Goal: Feedback & Contribution: Leave review/rating

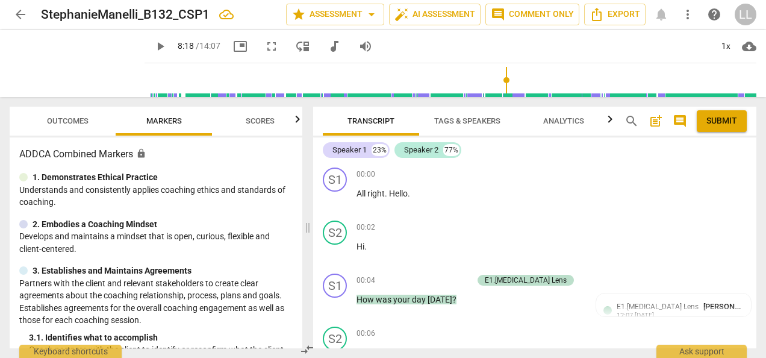
scroll to position [3380, 0]
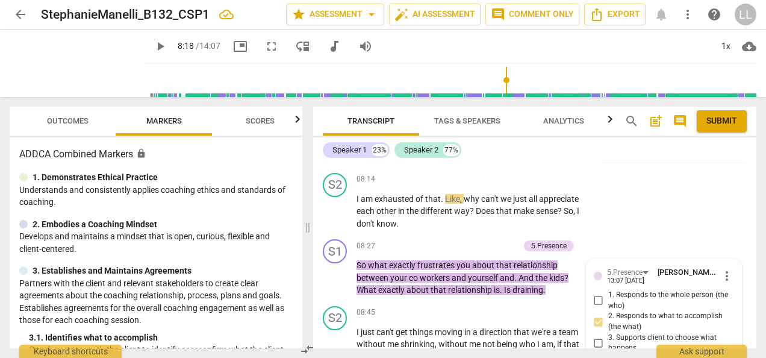
click at [596, 293] on input "1. Responds to the whole person (the who)" at bounding box center [598, 300] width 19 height 14
checkbox input "true"
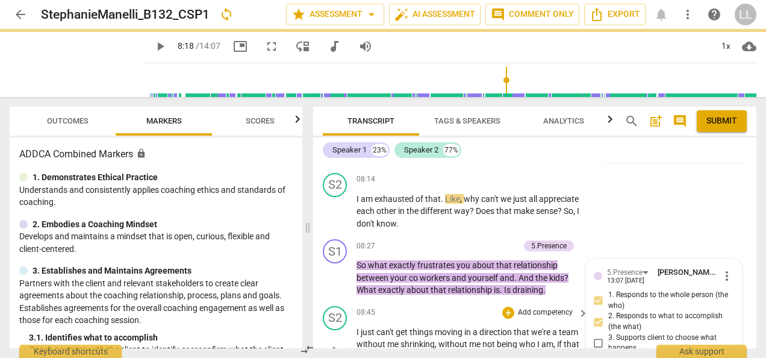
click at [459, 306] on div "08:45 + Add competency keyboard_arrow_right" at bounding box center [473, 312] width 233 height 13
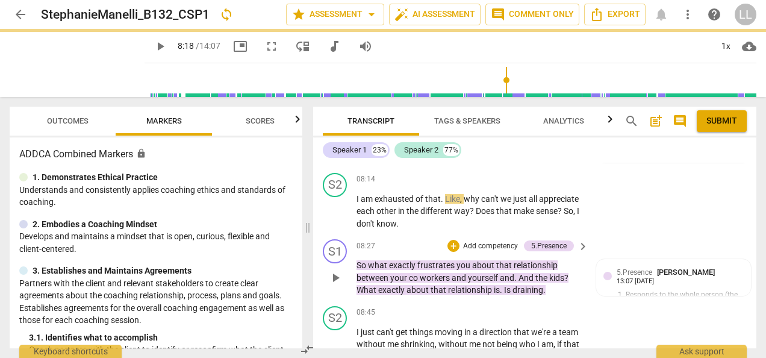
click at [459, 240] on div "+ Add competency" at bounding box center [484, 246] width 72 height 12
type input "498"
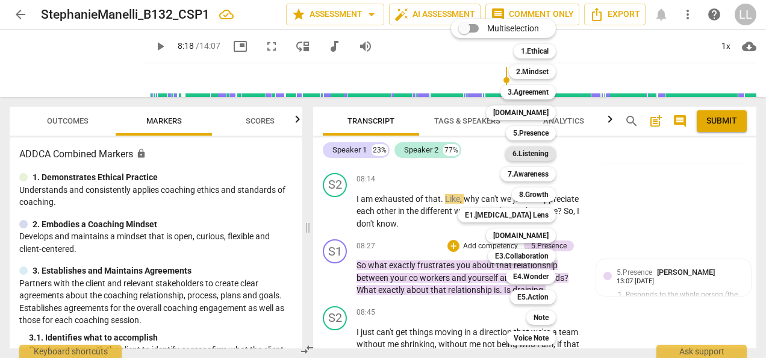
click at [535, 153] on b "6.Listening" at bounding box center [531, 153] width 36 height 14
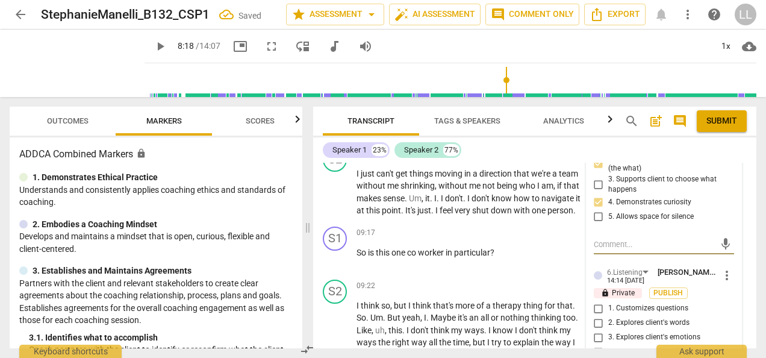
scroll to position [3549, 0]
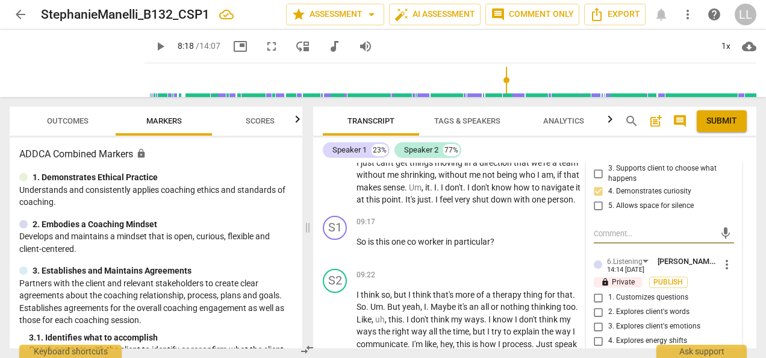
click at [596, 290] on input "1. Customizes questions" at bounding box center [598, 297] width 19 height 14
checkbox input "true"
click at [601, 319] on input "3. Explores client's emotions" at bounding box center [598, 326] width 19 height 14
checkbox input "true"
click at [606, 348] on input "5. Inquires about perception" at bounding box center [598, 355] width 19 height 14
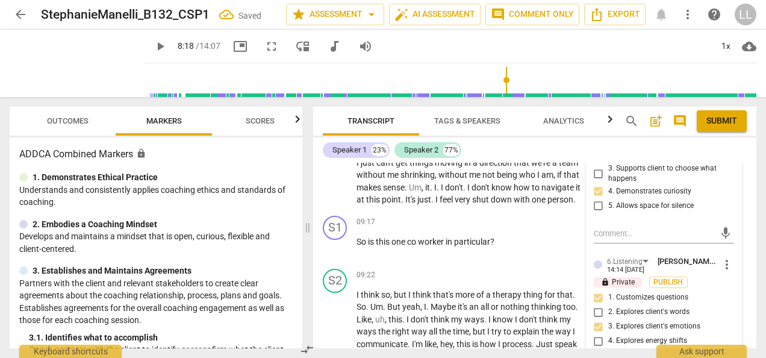
checkbox input "true"
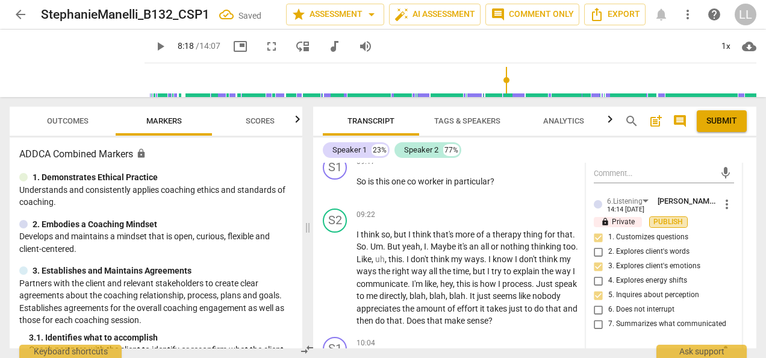
click at [663, 217] on span "Publish" at bounding box center [669, 222] width 18 height 10
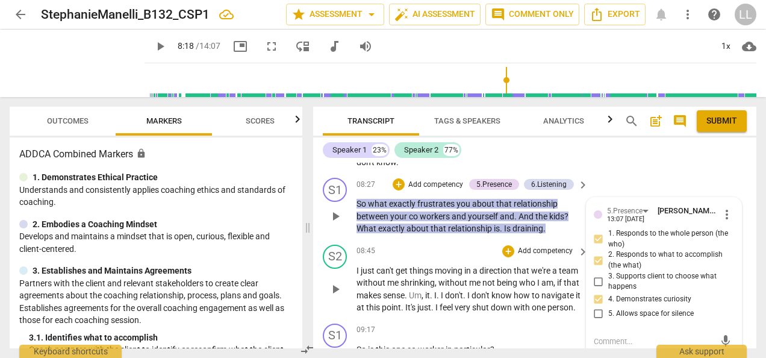
scroll to position [3369, 0]
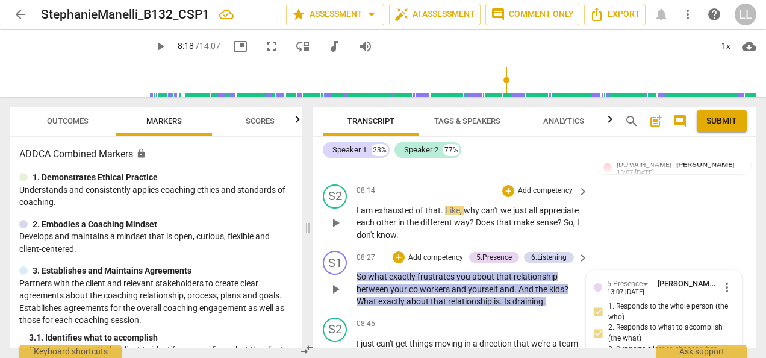
click at [607, 187] on div "S2 play_arrow pause 08:14 + Add competency keyboard_arrow_right I am exhausted …" at bounding box center [534, 213] width 443 height 67
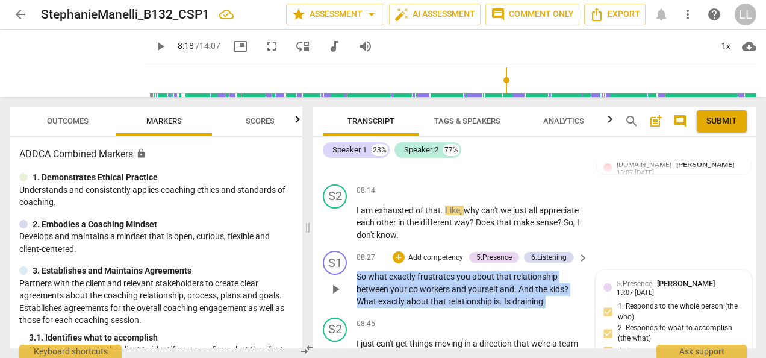
drag, startPoint x: 552, startPoint y: 265, endPoint x: 354, endPoint y: 239, distance: 200.0
click at [354, 246] on div "S1 play_arrow pause 08:27 + Add competency 5.Presence 6.Listening keyboard_arro…" at bounding box center [534, 279] width 443 height 67
copy p "So what exactly frustrates you about that relationship between your co workers …"
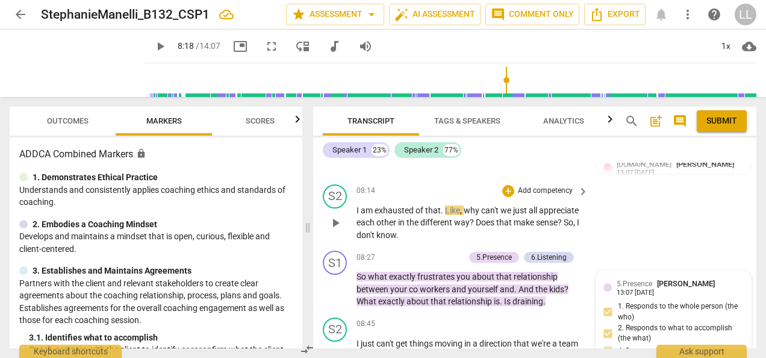
click at [613, 201] on div "S2 play_arrow pause 08:14 + Add competency keyboard_arrow_right I am exhausted …" at bounding box center [534, 213] width 443 height 67
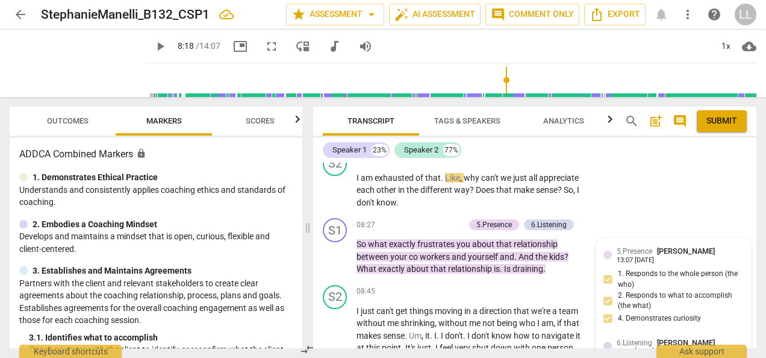
scroll to position [3429, 0]
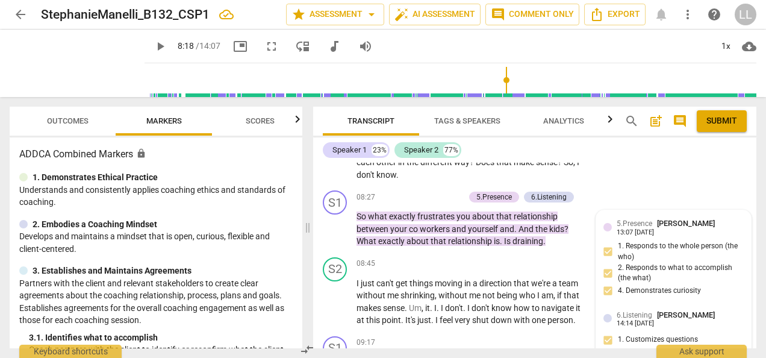
click at [670, 218] on div "5.Presence [PERSON_NAME] 13:07 [DATE] 1. Responds to the whole person (the who)…" at bounding box center [674, 261] width 140 height 87
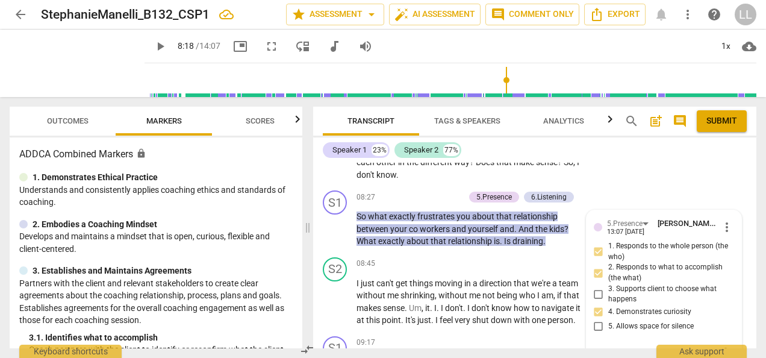
click at [724, 220] on span "more_vert" at bounding box center [727, 227] width 14 height 14
click at [733, 188] on li "Edit" at bounding box center [736, 188] width 42 height 23
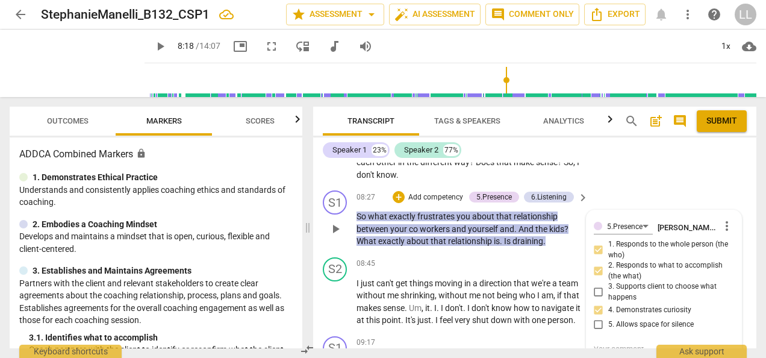
click at [595, 343] on textarea at bounding box center [664, 348] width 140 height 11
type textarea "You are tuning into the client’s frustration, which shows presence"
type textarea "You are tuning into the client’s frustration, which shows presence."
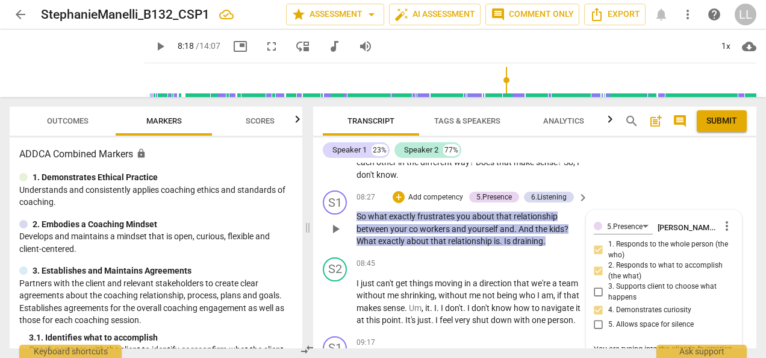
type textarea "You are tuning into the client’s frustration, which shows presence."
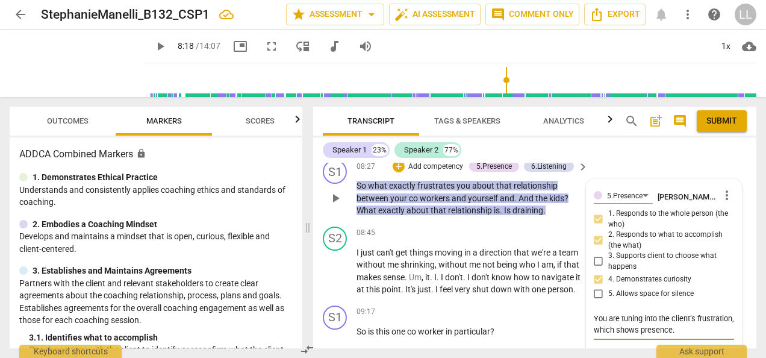
scroll to position [3489, 0]
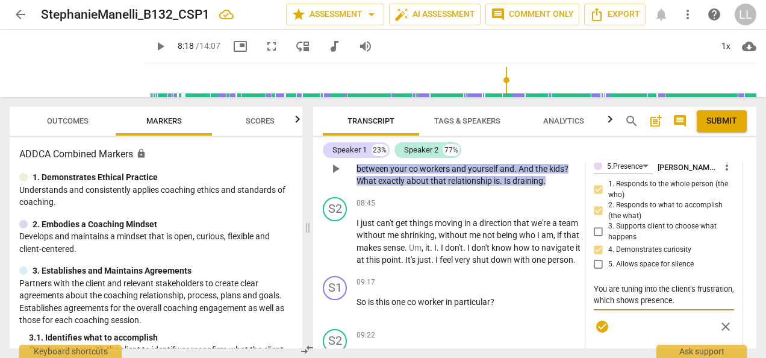
type textarea "You are tuning into the client’s frustration, which shows presence."
click at [596, 319] on span "check_circle" at bounding box center [602, 326] width 14 height 14
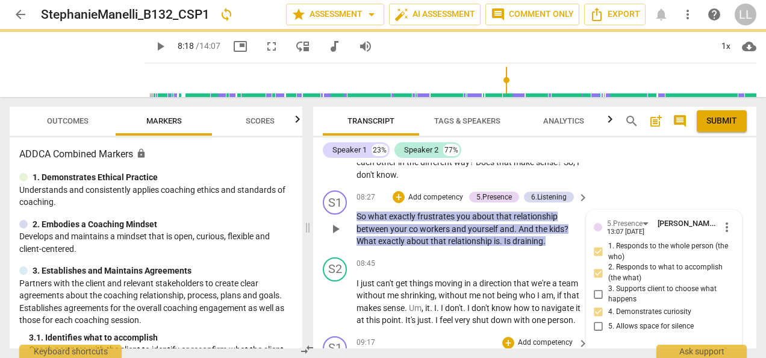
scroll to position [3369, 0]
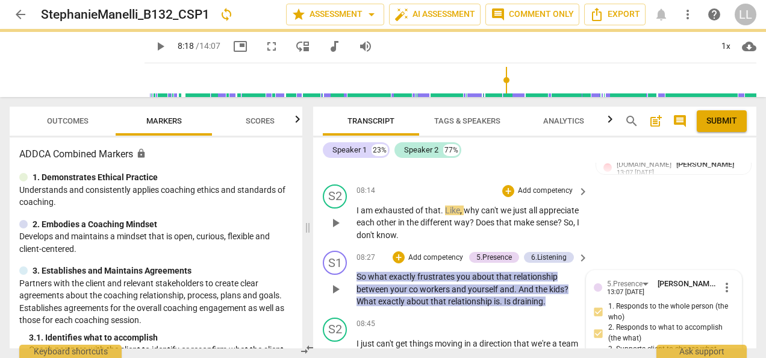
click at [596, 183] on div "S2 play_arrow pause 08:14 + Add competency keyboard_arrow_right I am exhausted …" at bounding box center [534, 213] width 443 height 67
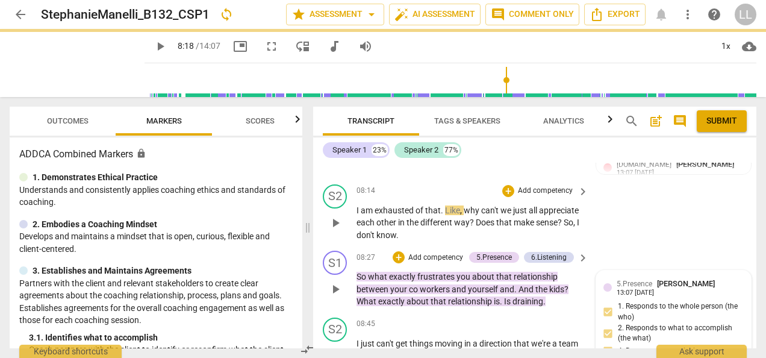
type input "498"
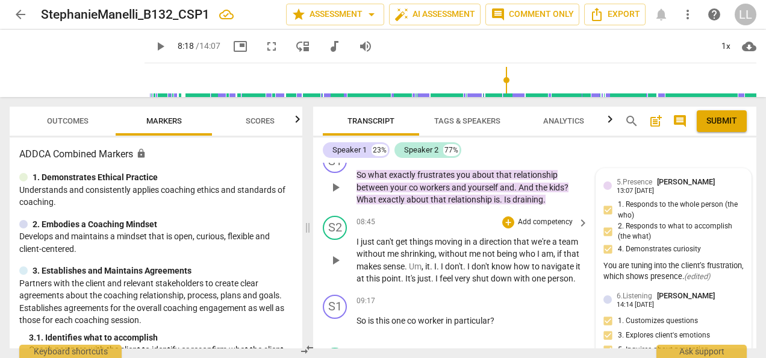
scroll to position [3489, 0]
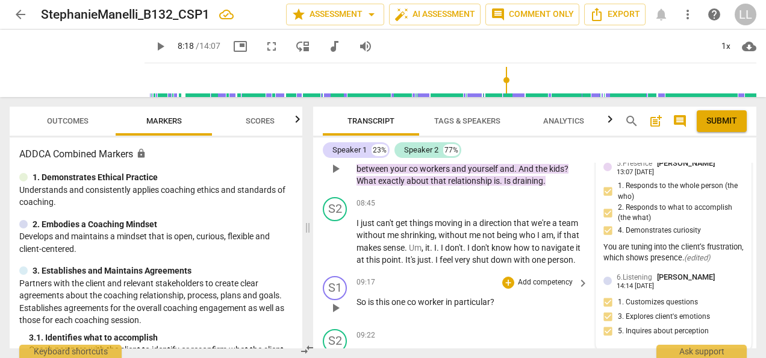
click at [517, 277] on p "Add competency" at bounding box center [545, 282] width 57 height 11
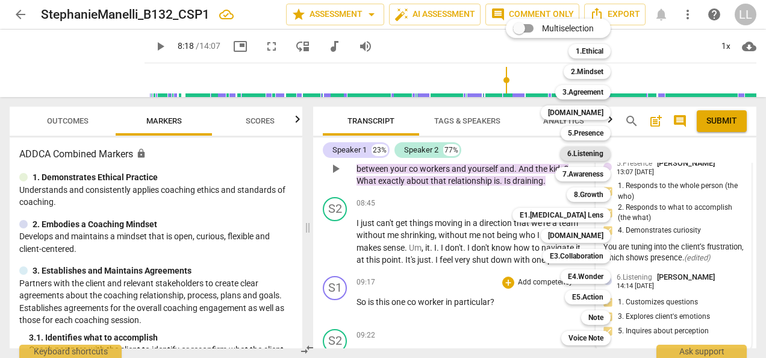
click at [577, 154] on b "6.Listening" at bounding box center [586, 153] width 36 height 14
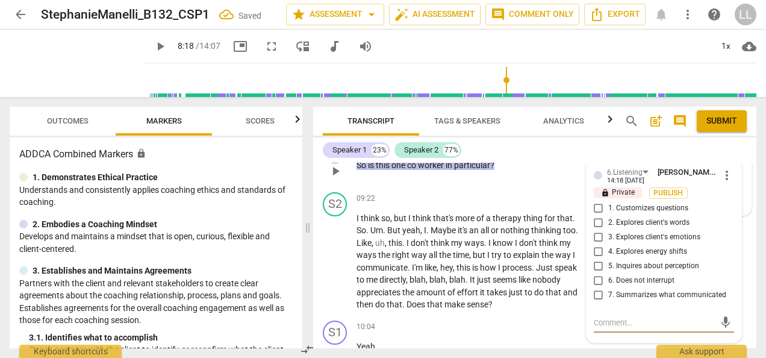
scroll to position [3607, 0]
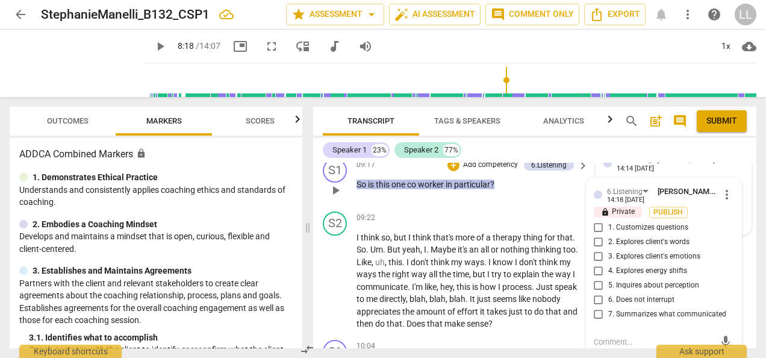
click at [609, 222] on span "1. Customizes questions" at bounding box center [649, 227] width 80 height 11
click at [606, 221] on input "1. Customizes questions" at bounding box center [598, 228] width 19 height 14
checkbox input "true"
click at [669, 207] on span "Publish" at bounding box center [669, 212] width 18 height 10
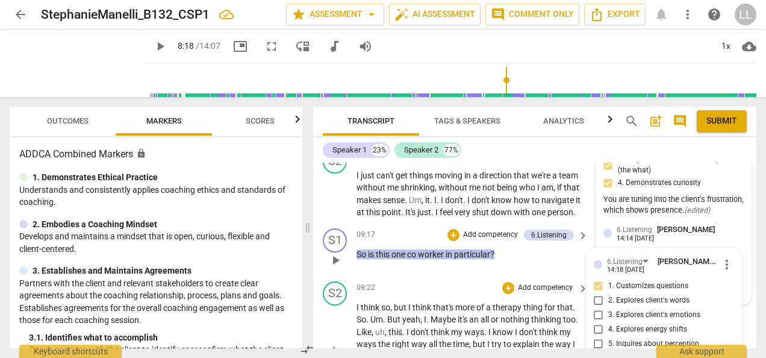
scroll to position [3486, 0]
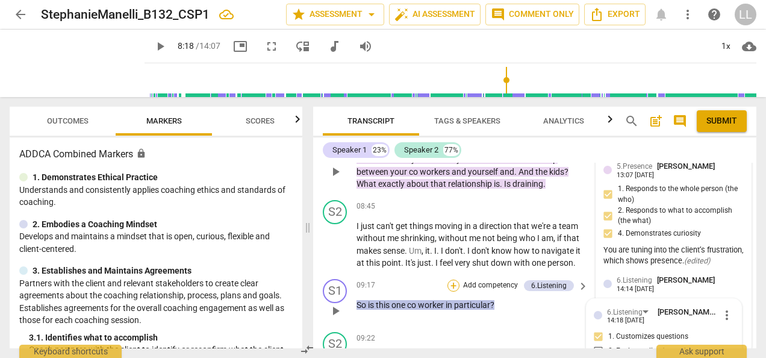
click at [456, 280] on div "+" at bounding box center [454, 286] width 12 height 12
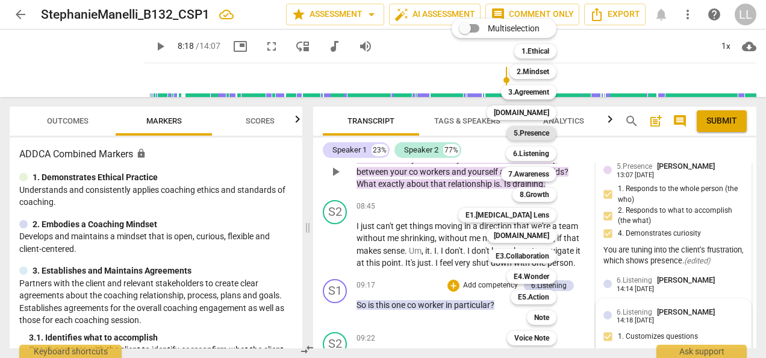
click at [537, 133] on b "5.Presence" at bounding box center [532, 133] width 36 height 14
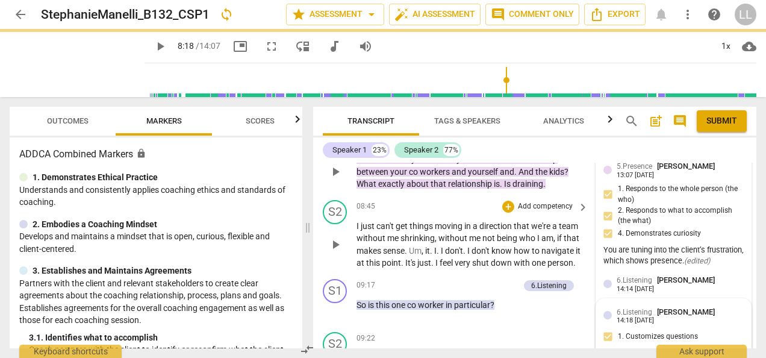
type input "498"
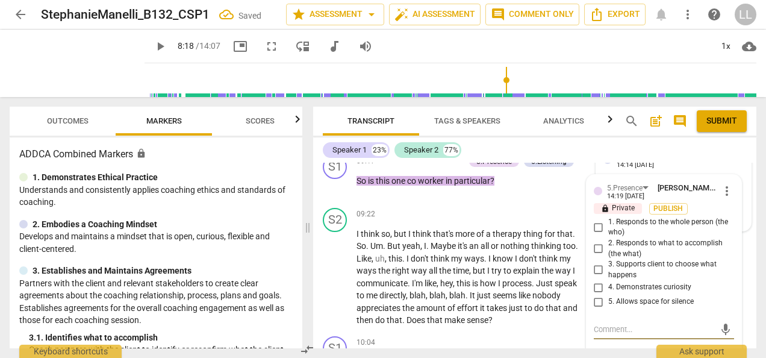
scroll to position [3598, 0]
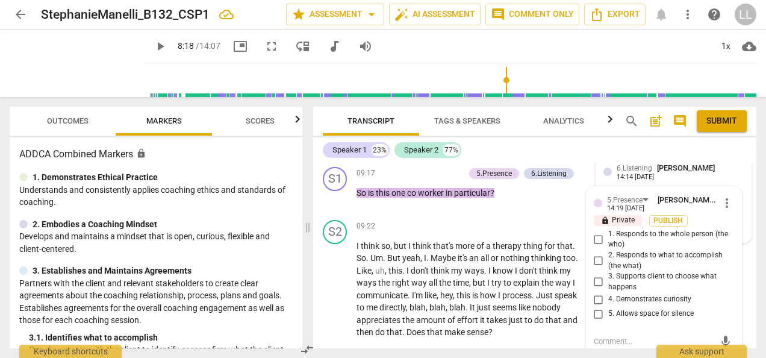
click at [599, 292] on input "4. Demonstrates curiosity" at bounding box center [598, 299] width 19 height 14
checkbox input "true"
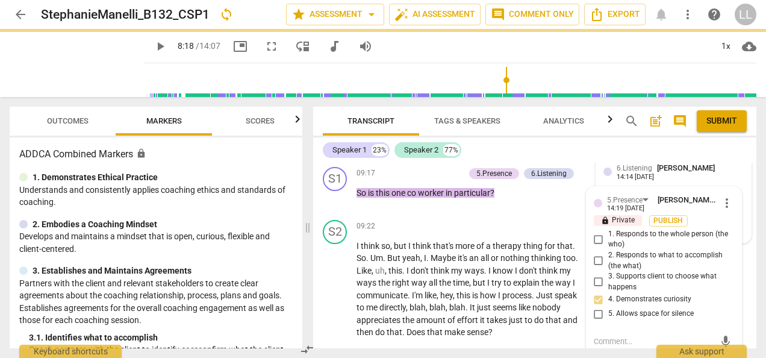
click at [594, 254] on input "2. Responds to what to accomplish (the what)" at bounding box center [598, 261] width 19 height 14
checkbox input "true"
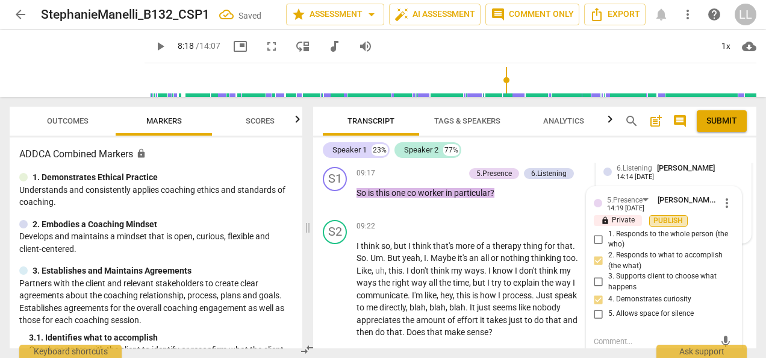
click at [666, 216] on span "Publish" at bounding box center [669, 221] width 18 height 10
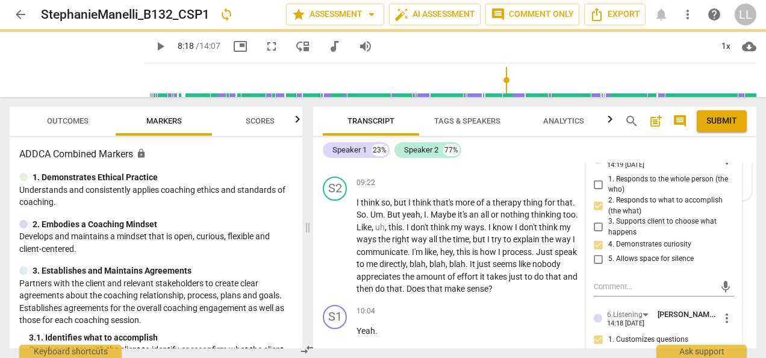
scroll to position [3658, 0]
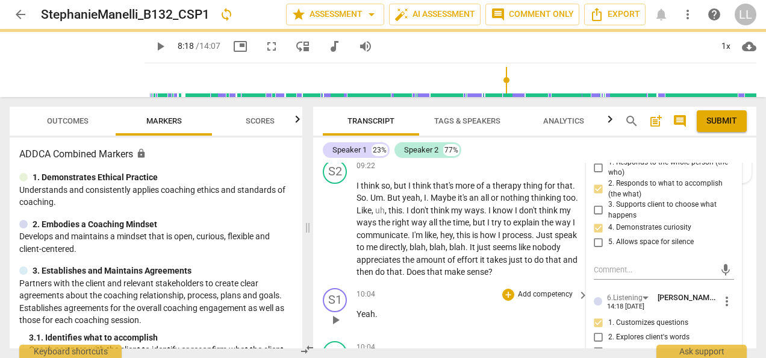
type input "498"
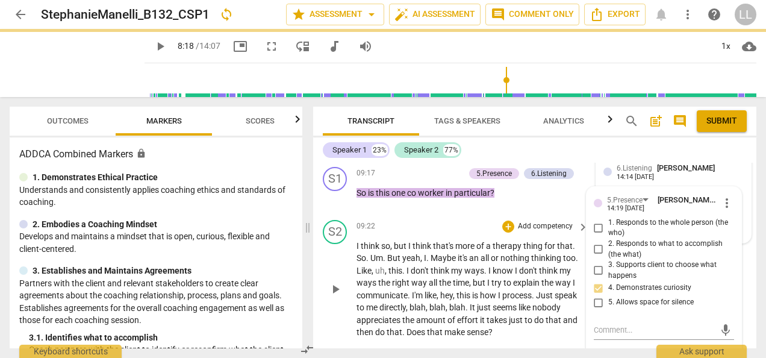
checkbox input "true"
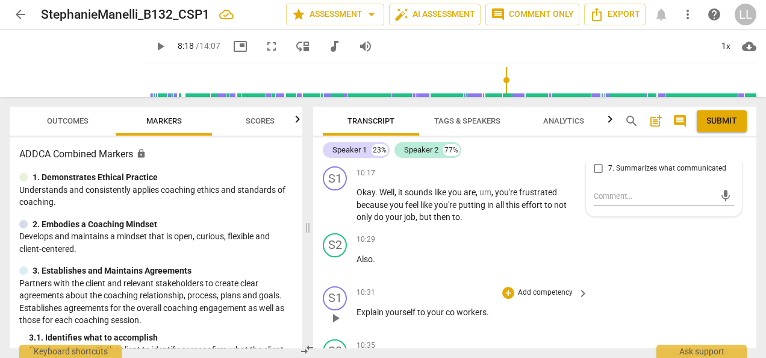
scroll to position [3839, 0]
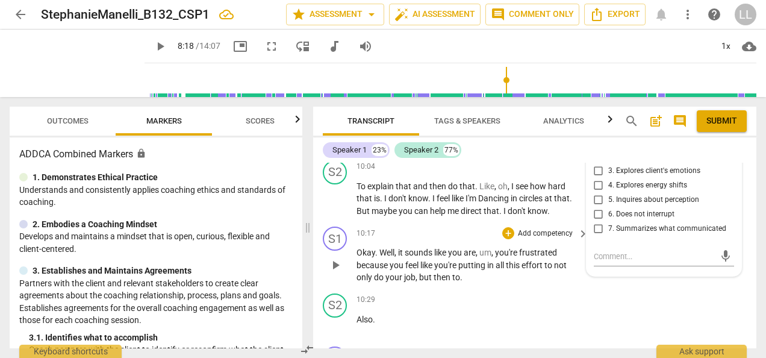
click at [338, 258] on span "play_arrow" at bounding box center [335, 265] width 14 height 14
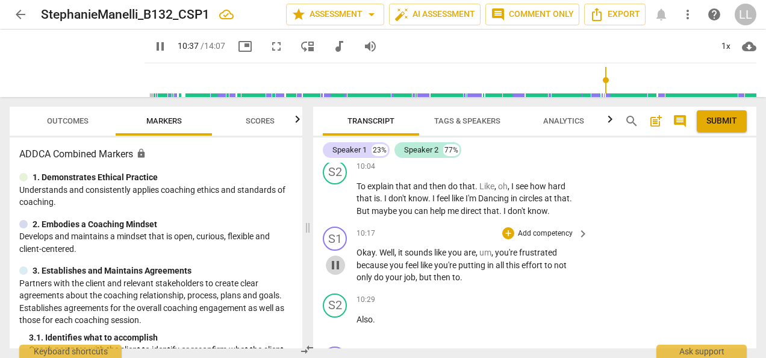
click at [337, 258] on span "pause" at bounding box center [335, 265] width 14 height 14
type input "637"
click at [509, 227] on div "+" at bounding box center [508, 233] width 12 height 12
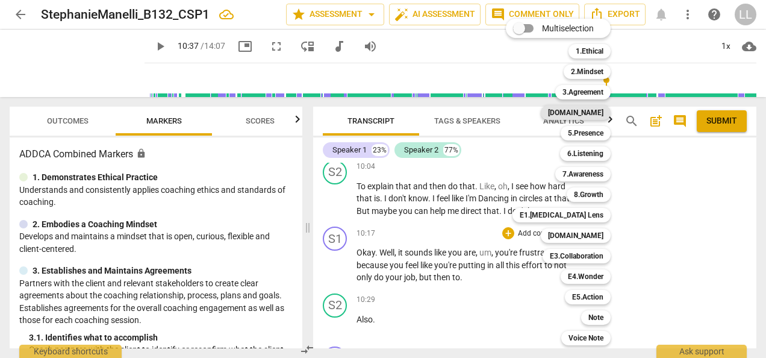
click at [594, 113] on b "[DOMAIN_NAME]" at bounding box center [575, 112] width 55 height 14
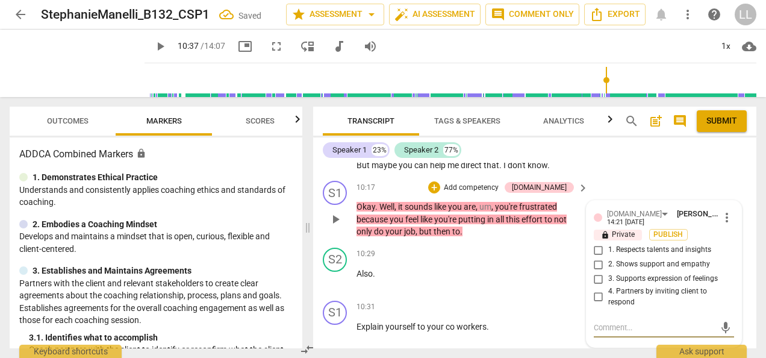
scroll to position [3904, 0]
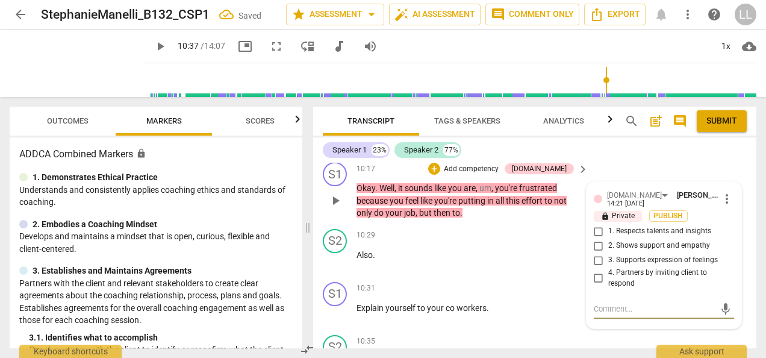
click at [593, 271] on input "4. Partners by inviting client to respond" at bounding box center [598, 278] width 19 height 14
checkbox input "true"
click at [617, 240] on span "2. Shows support and empathy" at bounding box center [660, 245] width 102 height 11
click at [609, 239] on input "2. Shows support and empathy" at bounding box center [598, 246] width 19 height 14
checkbox input "true"
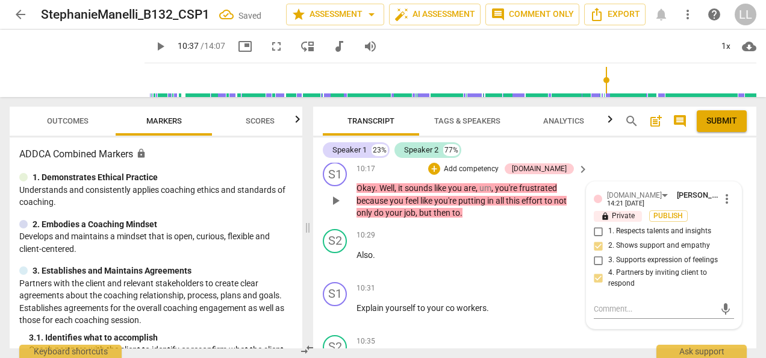
scroll to position [3843, 0]
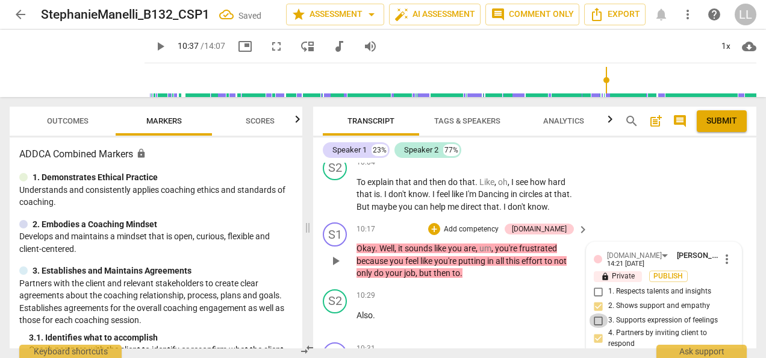
click at [594, 313] on input "3. Supports expression of feelings" at bounding box center [598, 320] width 19 height 14
checkbox input "true"
click at [662, 271] on span "Publish" at bounding box center [669, 276] width 18 height 10
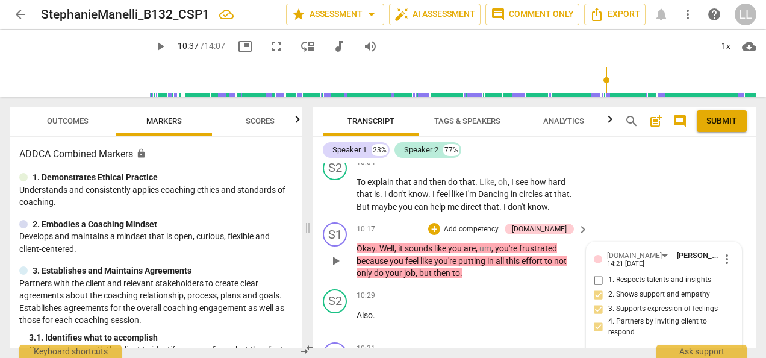
click at [496, 224] on p "Add competency" at bounding box center [471, 229] width 57 height 11
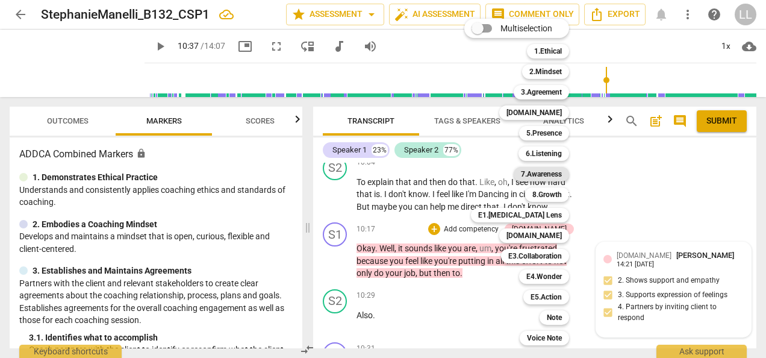
click at [549, 174] on b "7.Awareness" at bounding box center [541, 174] width 41 height 14
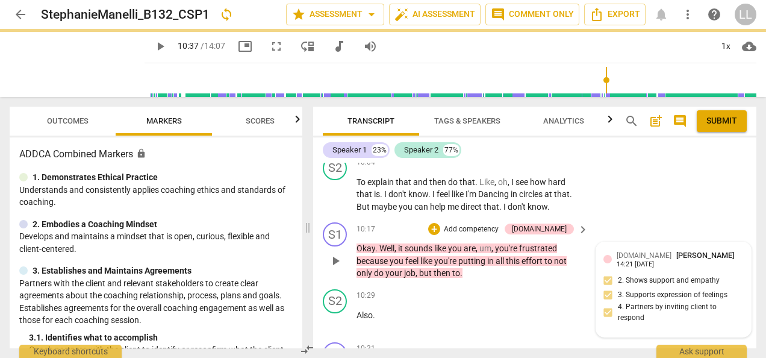
type input "637"
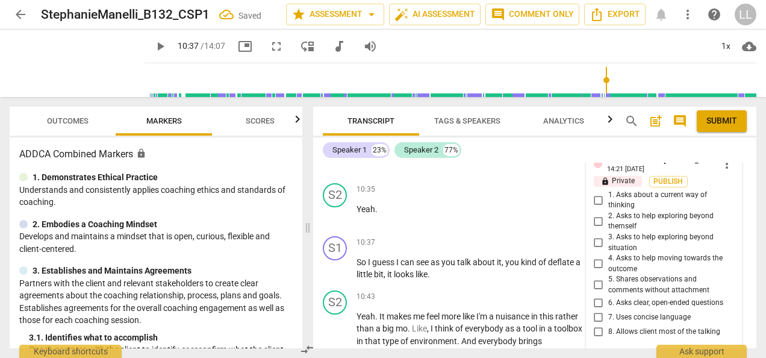
scroll to position [4084, 0]
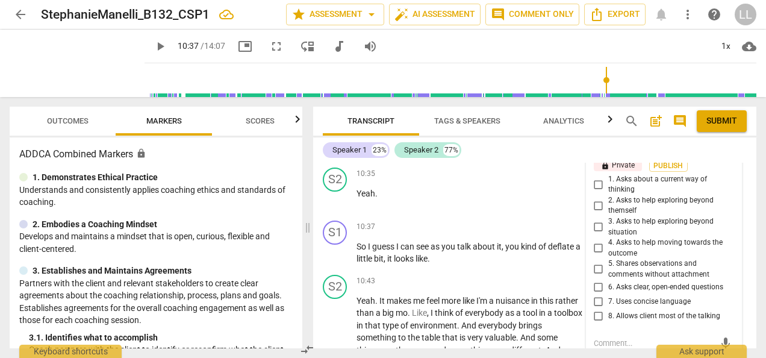
click at [598, 262] on input "5. Shares observations and comments without attachment" at bounding box center [598, 269] width 19 height 14
checkbox input "true"
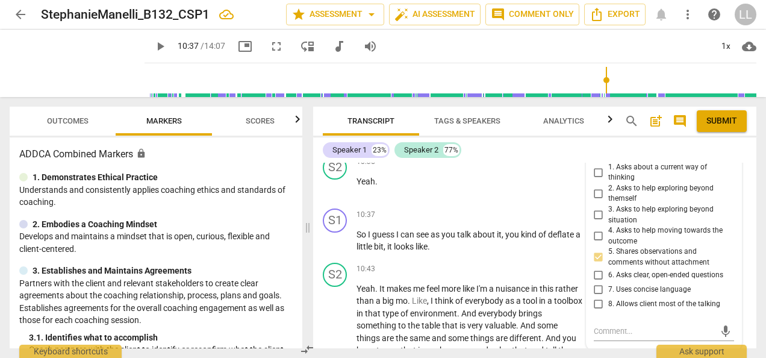
scroll to position [4145, 0]
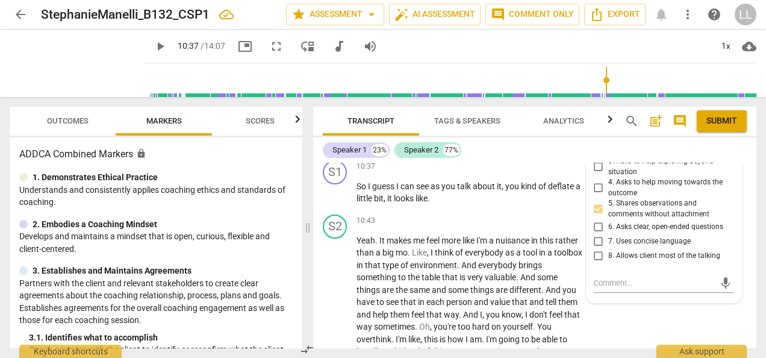
click at [601, 248] on input "8. Allows client most of the talking" at bounding box center [598, 255] width 19 height 14
checkbox input "true"
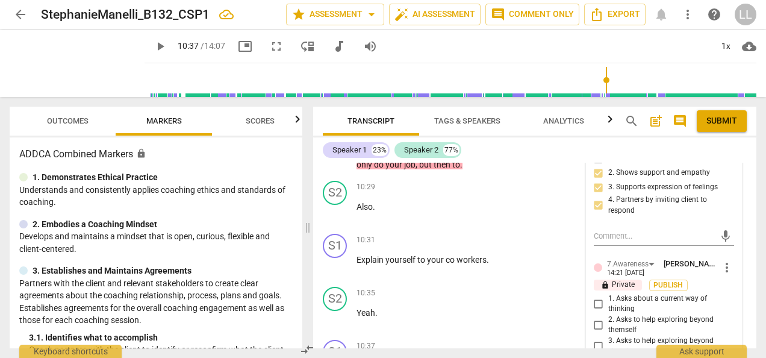
scroll to position [3964, 0]
click at [660, 281] on span "Publish" at bounding box center [669, 286] width 18 height 10
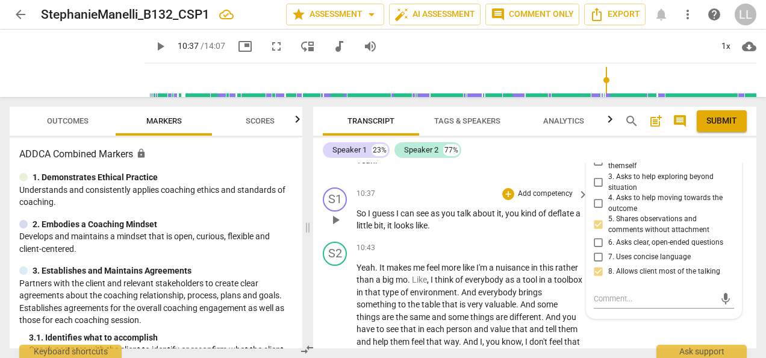
scroll to position [4145, 0]
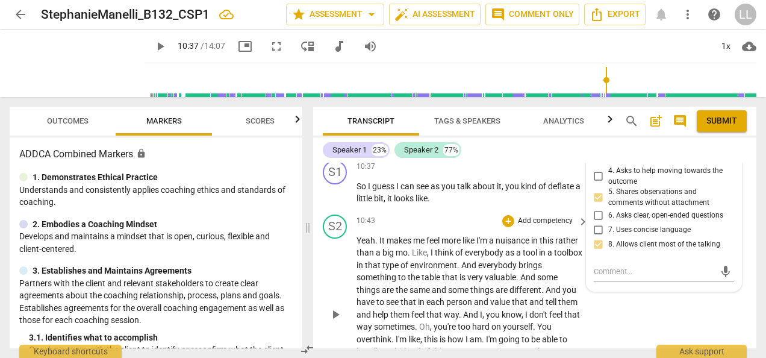
click at [598, 297] on div "S2 play_arrow pause 10:43 + Add competency keyboard_arrow_right Yeah . It makes…" at bounding box center [534, 305] width 443 height 190
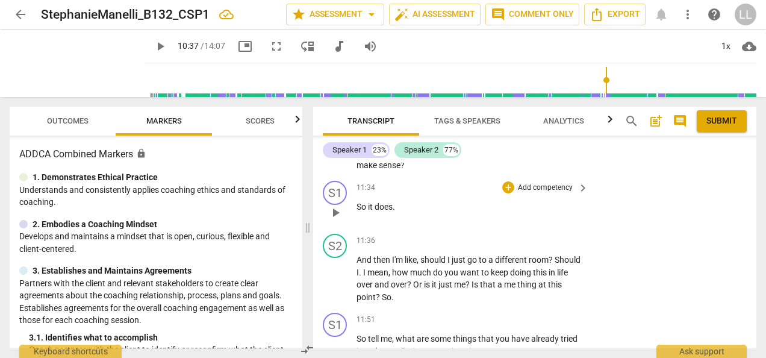
scroll to position [4386, 0]
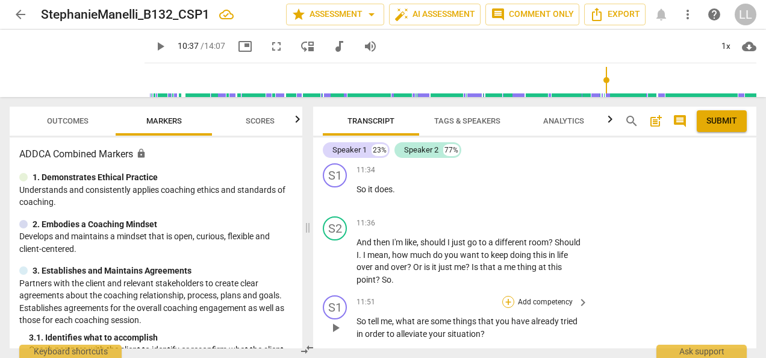
click at [507, 296] on div "+" at bounding box center [508, 302] width 12 height 12
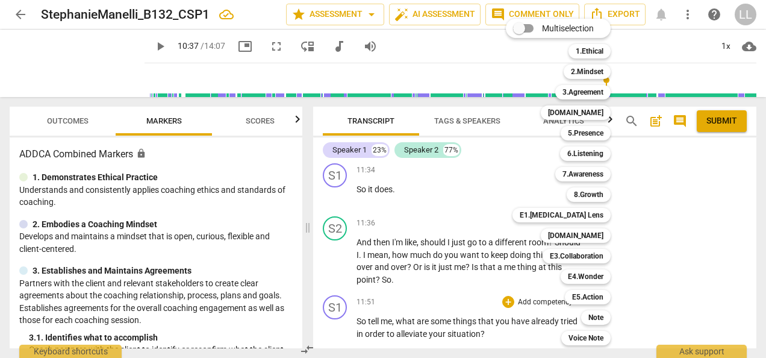
click at [504, 305] on div "Multiselection m 1.Ethical 1 2.Mindset 2 3.Agreement 3 [DOMAIN_NAME] 4 5.Presen…" at bounding box center [567, 182] width 133 height 333
click at [587, 175] on b "7.Awareness" at bounding box center [583, 174] width 41 height 14
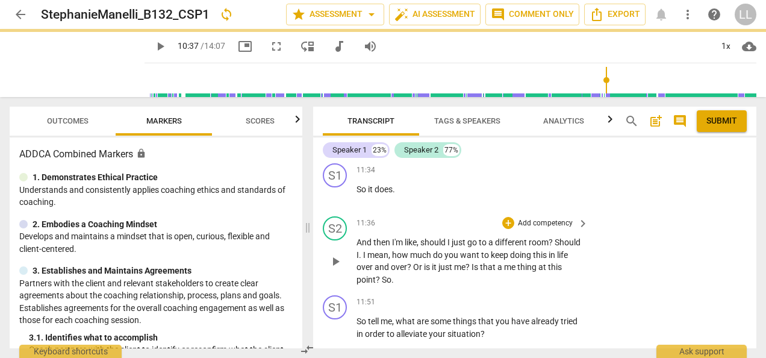
type input "637"
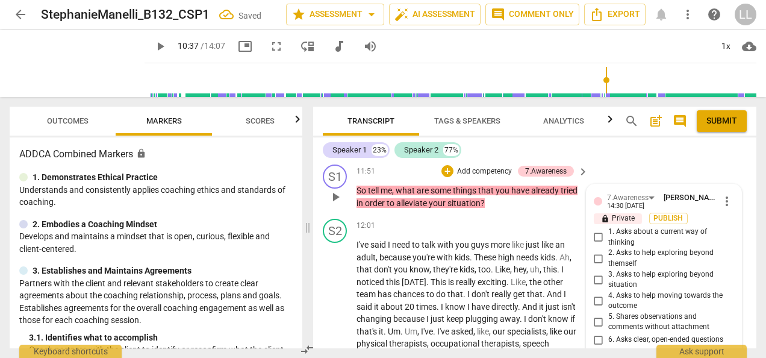
scroll to position [4498, 0]
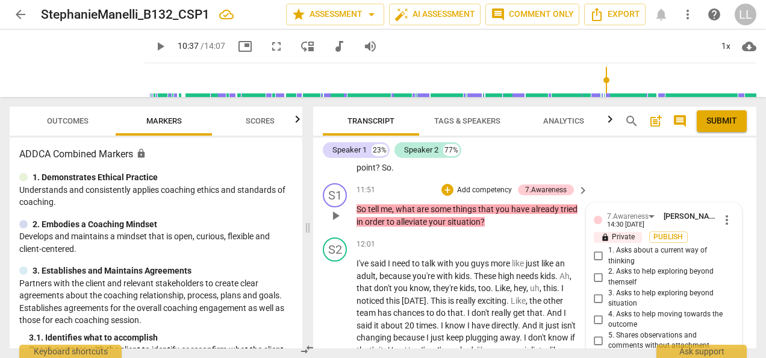
click at [615, 245] on span "1. Asks about a current way of thinking" at bounding box center [669, 255] width 121 height 21
click at [609, 249] on input "1. Asks about a current way of thinking" at bounding box center [598, 256] width 19 height 14
checkbox input "true"
click at [604, 291] on input "3. Asks to help exploring beyond situation" at bounding box center [598, 298] width 19 height 14
checkbox input "true"
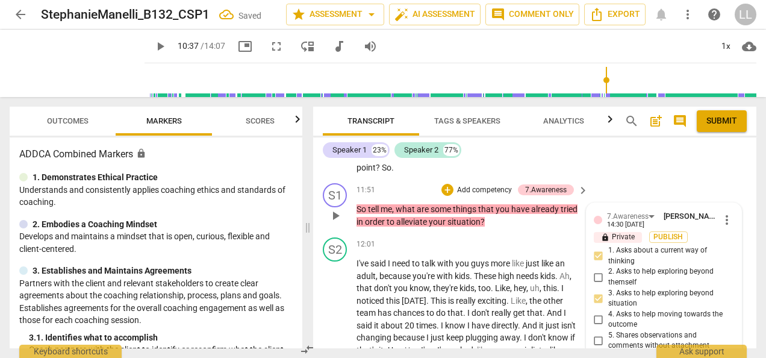
click at [610, 309] on span "4. Asks to help moving towards the outcome" at bounding box center [669, 319] width 121 height 21
click at [609, 312] on input "4. Asks to help moving towards the outcome" at bounding box center [598, 319] width 19 height 14
checkbox input "true"
click at [592, 351] on input "6. Asks clear, open-ended questions" at bounding box center [598, 358] width 19 height 14
checkbox input "true"
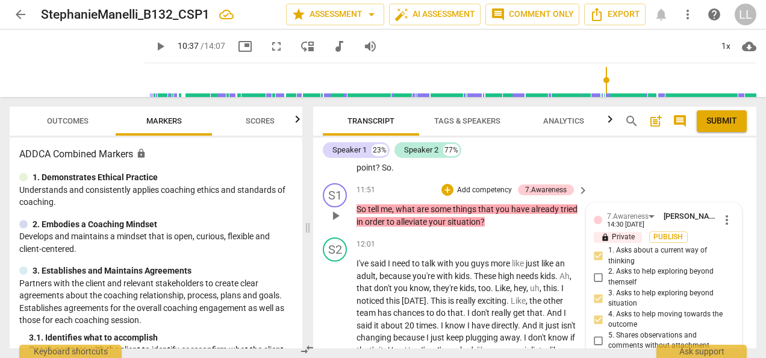
checkbox input "true"
click at [666, 232] on span "Publish" at bounding box center [669, 237] width 18 height 10
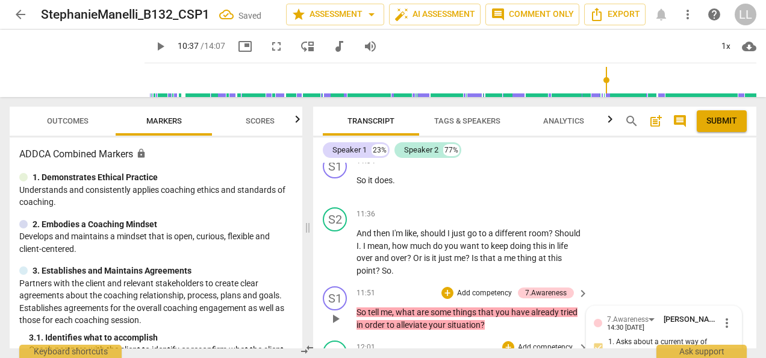
scroll to position [4377, 0]
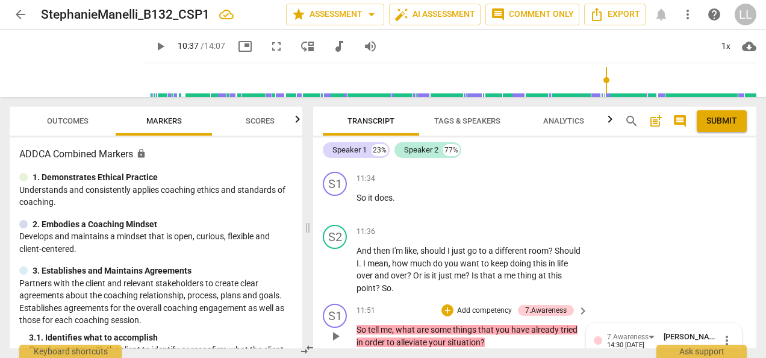
click at [452, 304] on div "+ Add competency" at bounding box center [478, 310] width 72 height 12
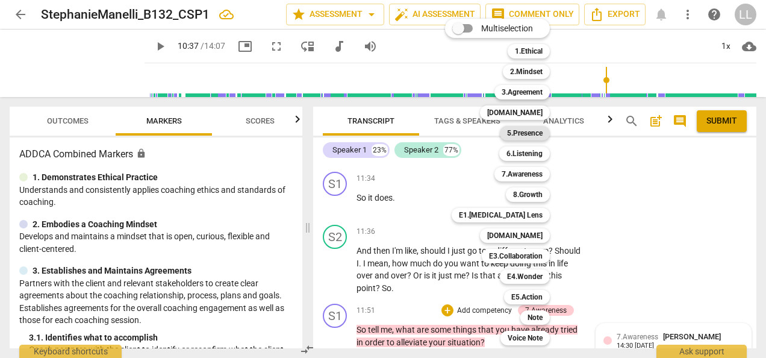
click at [533, 136] on b "5.Presence" at bounding box center [525, 133] width 36 height 14
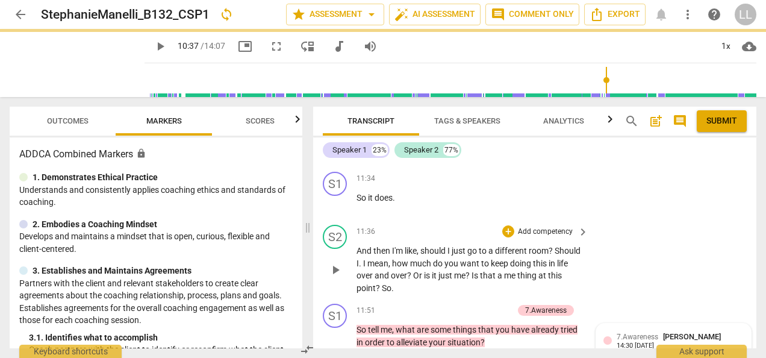
type input "637"
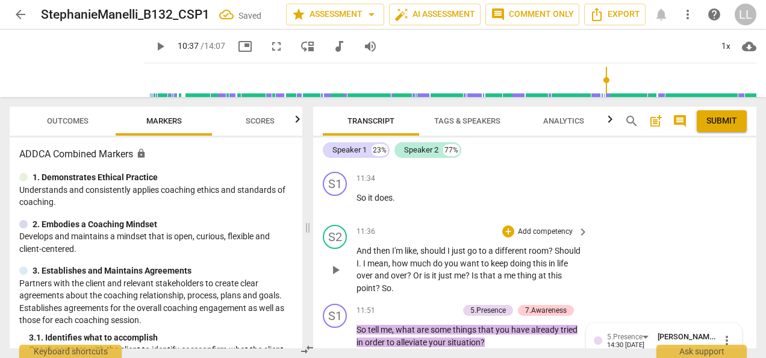
scroll to position [4561, 0]
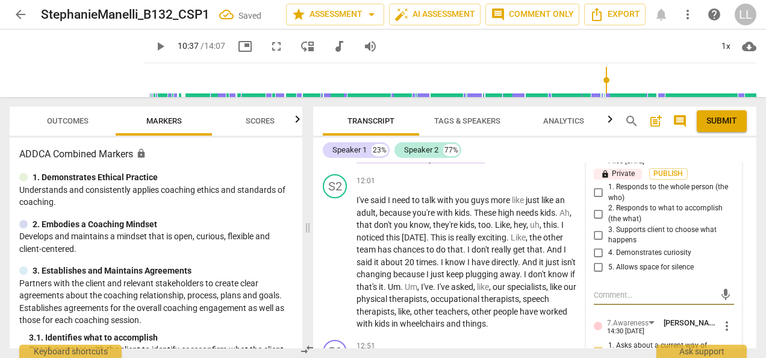
click at [613, 248] on span "4. Demonstrates curiosity" at bounding box center [650, 253] width 83 height 11
click at [609, 246] on input "4. Demonstrates curiosity" at bounding box center [598, 253] width 19 height 14
checkbox input "true"
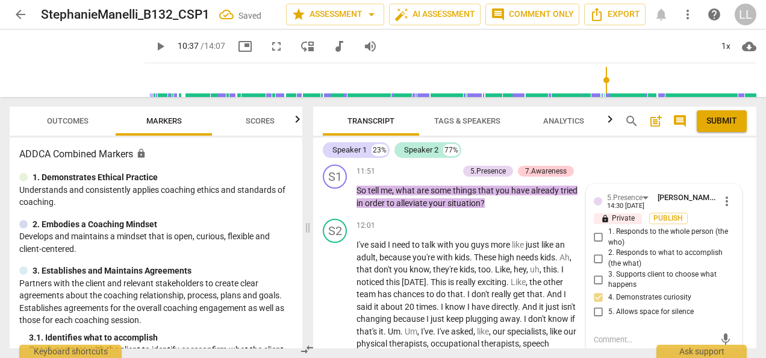
scroll to position [4501, 0]
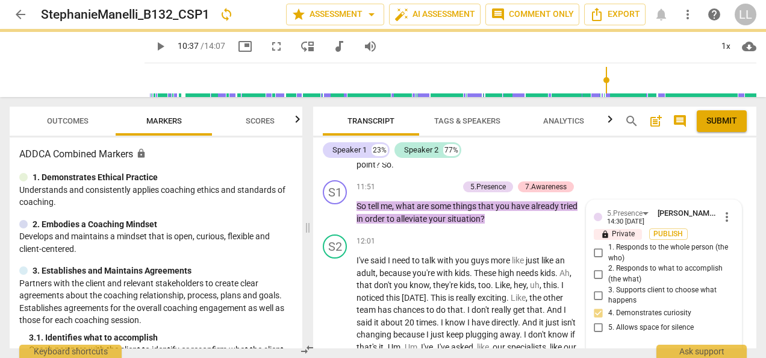
click at [615, 263] on span "2. Responds to what to accomplish (the what)" at bounding box center [669, 273] width 121 height 21
click at [609, 267] on input "2. Responds to what to accomplish (the what)" at bounding box center [598, 274] width 19 height 14
checkbox input "true"
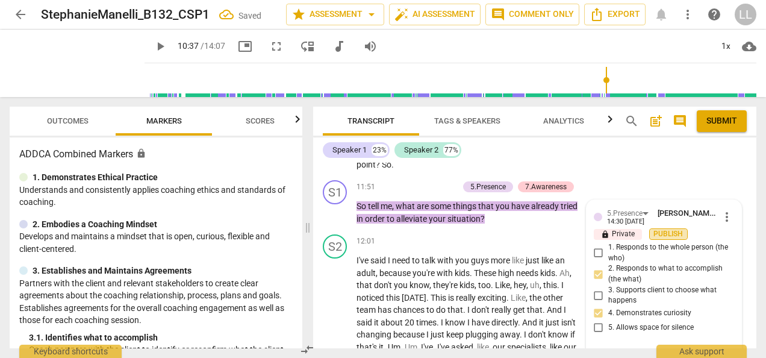
click at [674, 229] on span "Publish" at bounding box center [669, 234] width 18 height 10
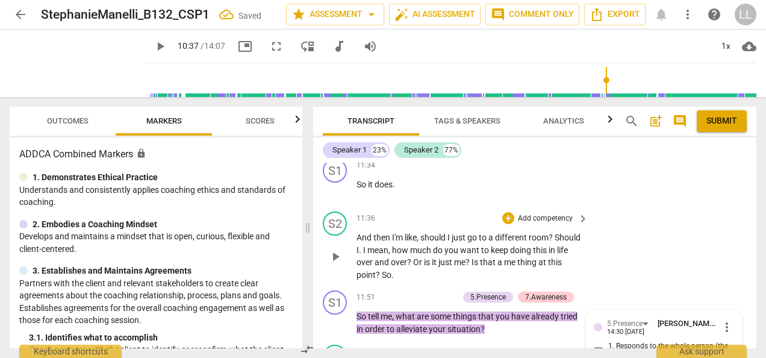
scroll to position [4380, 0]
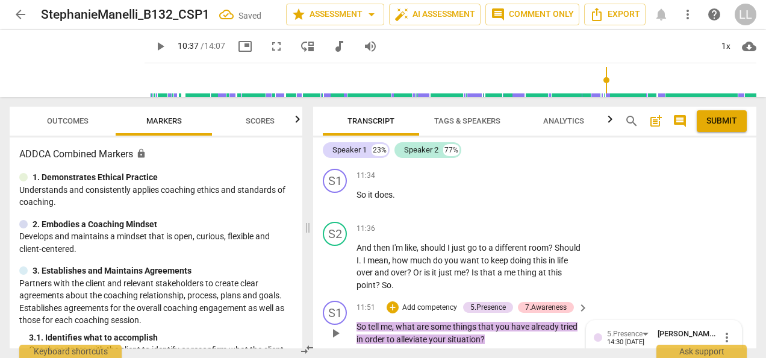
click at [415, 302] on p "Add competency" at bounding box center [429, 307] width 57 height 11
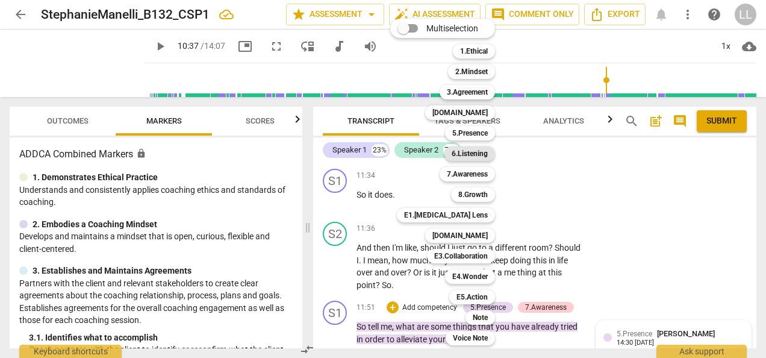
click at [457, 157] on b "6.Listening" at bounding box center [470, 153] width 36 height 14
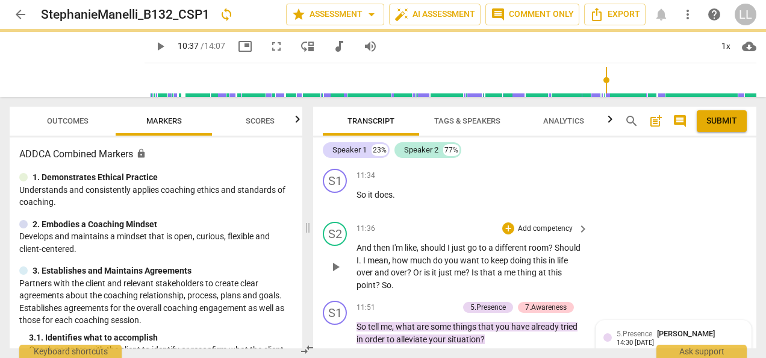
type input "637"
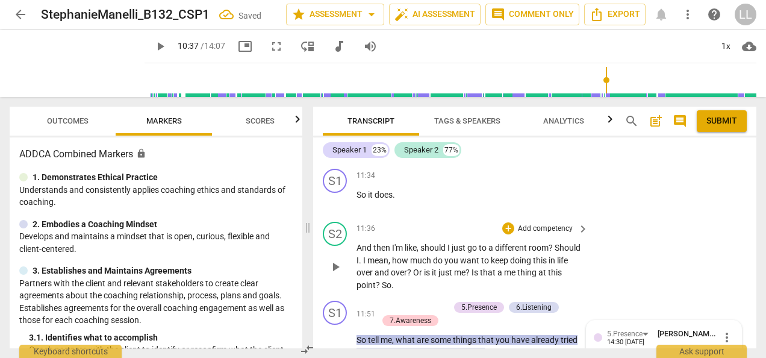
scroll to position [4550, 0]
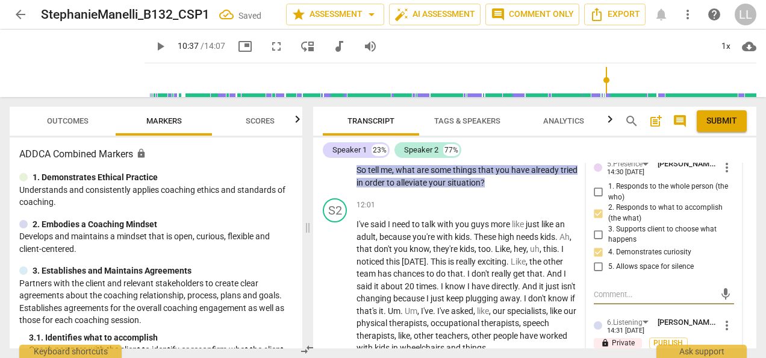
click at [612, 353] on span "1. Customizes questions" at bounding box center [649, 358] width 80 height 11
click at [609, 351] on input "1. Customizes questions" at bounding box center [598, 358] width 19 height 14
checkbox input "true"
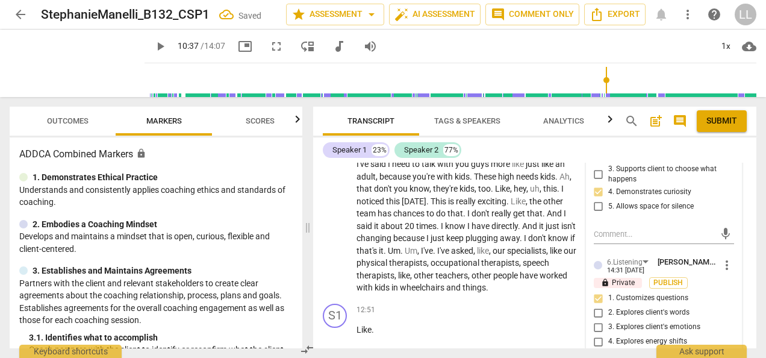
click at [692, 351] on span "5. Inquires about perception" at bounding box center [654, 356] width 91 height 11
click at [609, 349] on input "5. Inquires about perception" at bounding box center [598, 356] width 19 height 14
checkbox input "true"
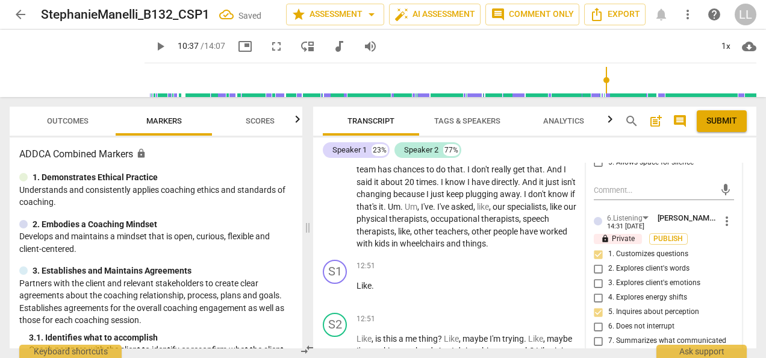
scroll to position [4671, 0]
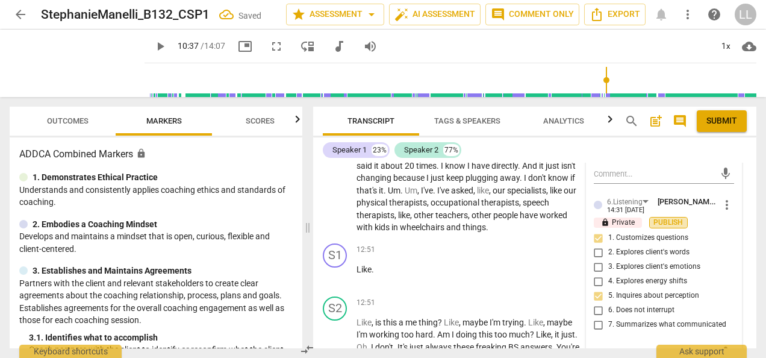
click at [673, 218] on span "Publish" at bounding box center [669, 223] width 18 height 10
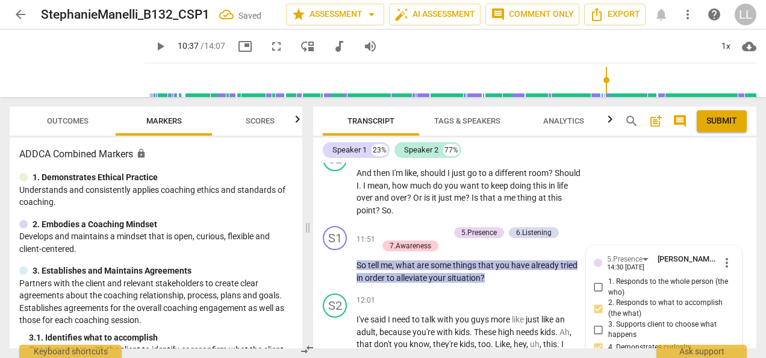
scroll to position [4430, 0]
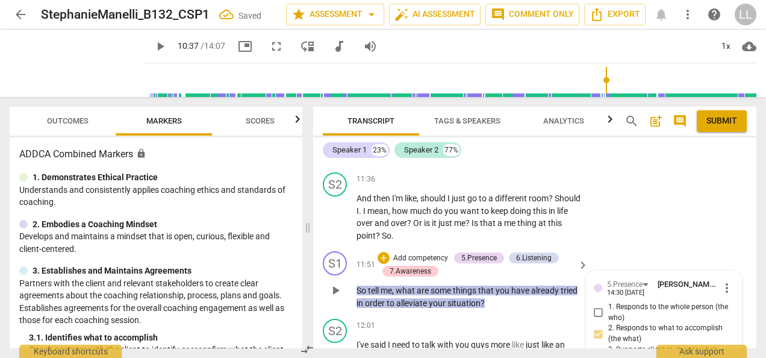
click at [392, 253] on p "Add competency" at bounding box center [420, 258] width 57 height 11
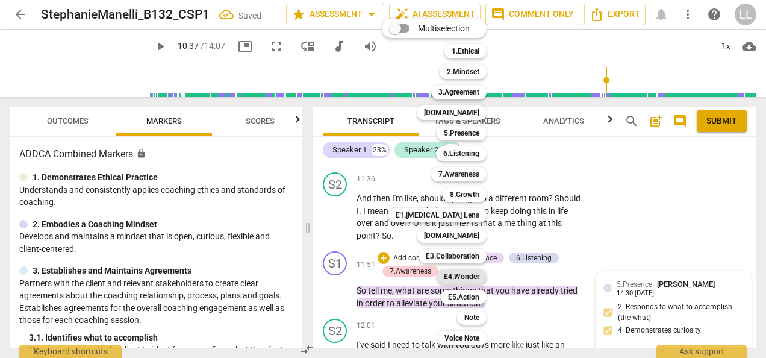
click at [466, 278] on b "E4.Wonder" at bounding box center [462, 276] width 36 height 14
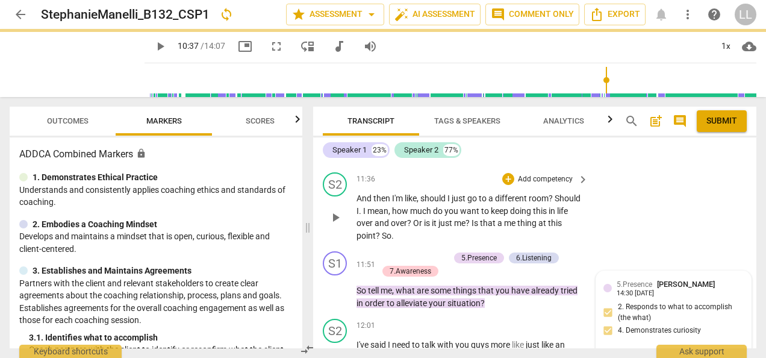
type input "637"
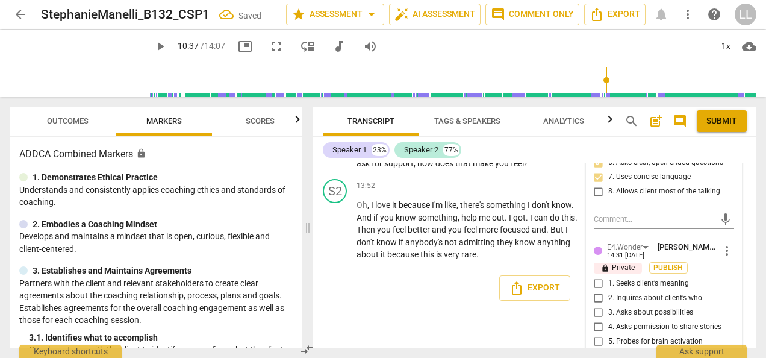
scroll to position [5032, 0]
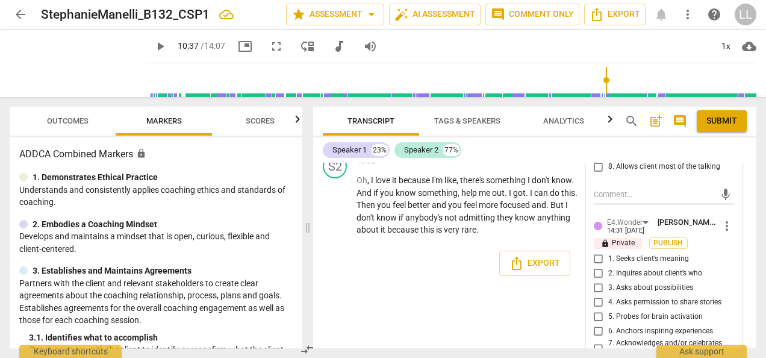
click at [629, 283] on span "3. Asks about possibilities" at bounding box center [651, 288] width 85 height 11
click at [609, 280] on input "3. Asks about possibilities" at bounding box center [598, 287] width 19 height 14
checkbox input "true"
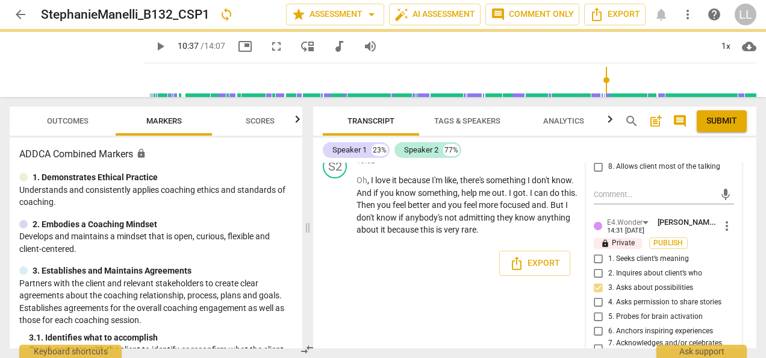
click at [631, 311] on span "5. Probes for brain activation" at bounding box center [656, 316] width 95 height 11
click at [609, 309] on input "5. Probes for brain activation" at bounding box center [598, 316] width 19 height 14
checkbox input "true"
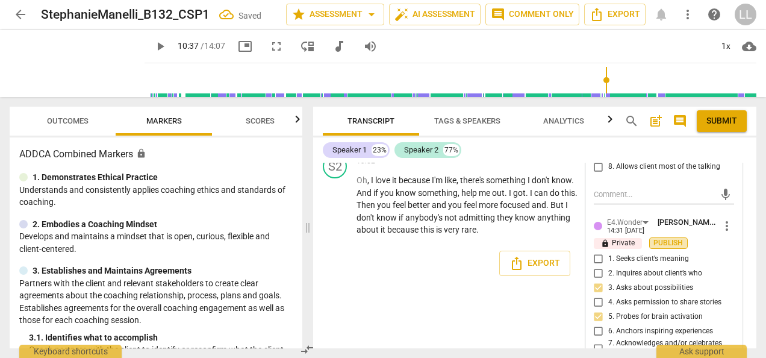
click at [670, 238] on span "Publish" at bounding box center [669, 243] width 18 height 10
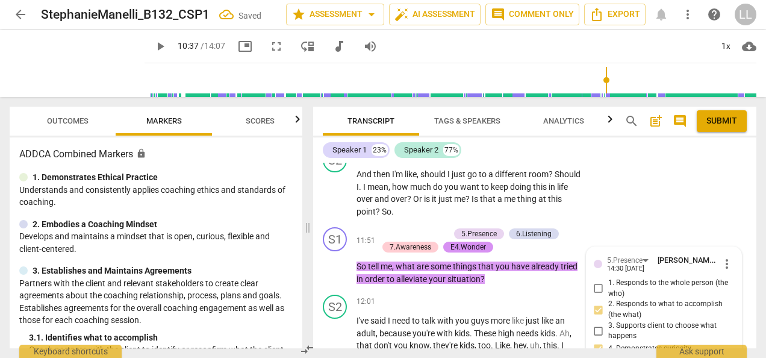
scroll to position [4430, 0]
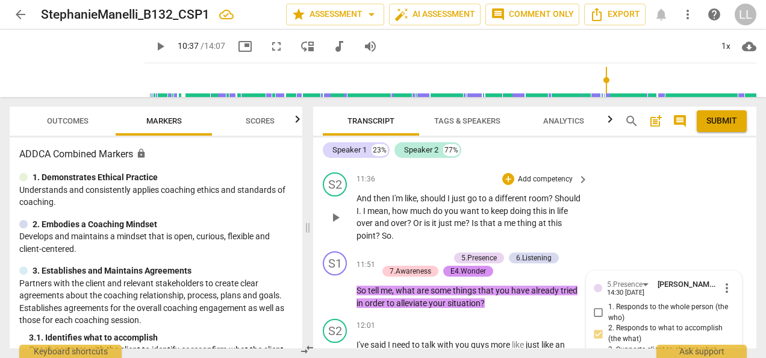
click at [634, 188] on div "S2 play_arrow pause 11:36 + Add competency keyboard_arrow_right And then I'm li…" at bounding box center [534, 206] width 443 height 79
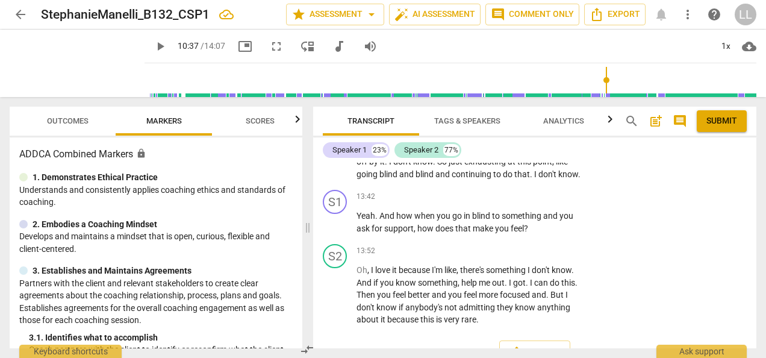
scroll to position [4762, 0]
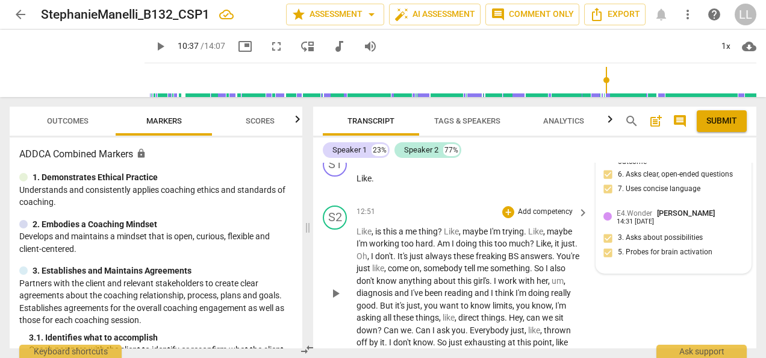
click at [331, 286] on span "play_arrow" at bounding box center [335, 293] width 14 height 14
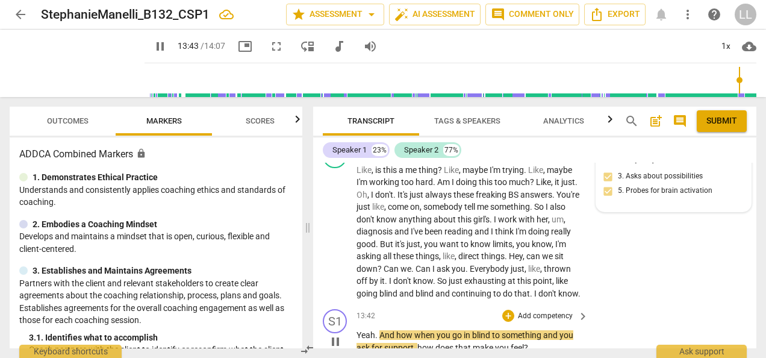
scroll to position [4822, 0]
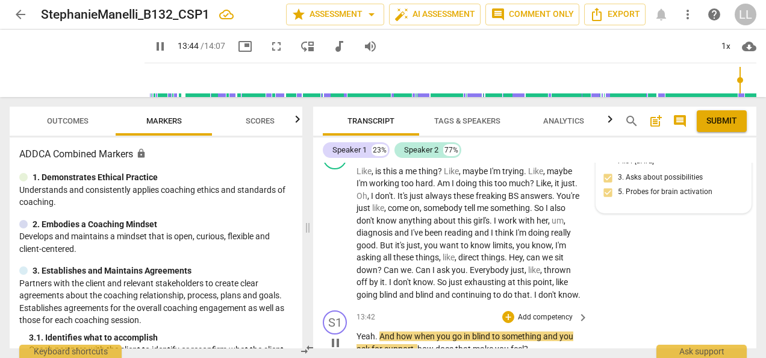
click at [332, 336] on span "pause" at bounding box center [335, 343] width 14 height 14
click at [613, 215] on div "S2 play_arrow pause 12:51 + Add competency keyboard_arrow_right Like , is this …" at bounding box center [534, 223] width 443 height 166
click at [629, 268] on div "S2 play_arrow pause 12:51 + Add competency keyboard_arrow_right Like , is this …" at bounding box center [534, 223] width 443 height 166
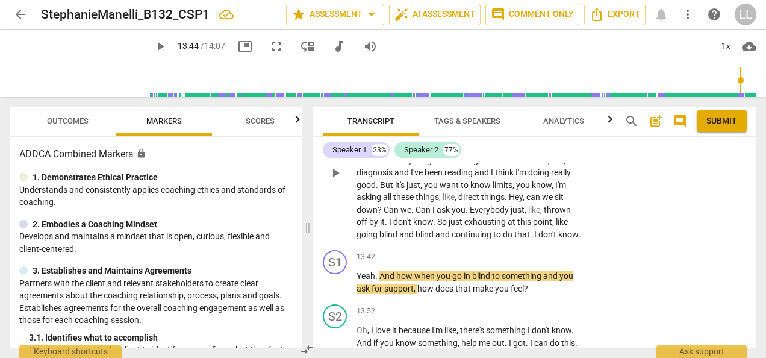
click at [637, 208] on div "S2 play_arrow pause 12:51 + Add competency keyboard_arrow_right Like , is this …" at bounding box center [534, 163] width 443 height 166
click at [539, 252] on p "Add competency" at bounding box center [545, 257] width 57 height 11
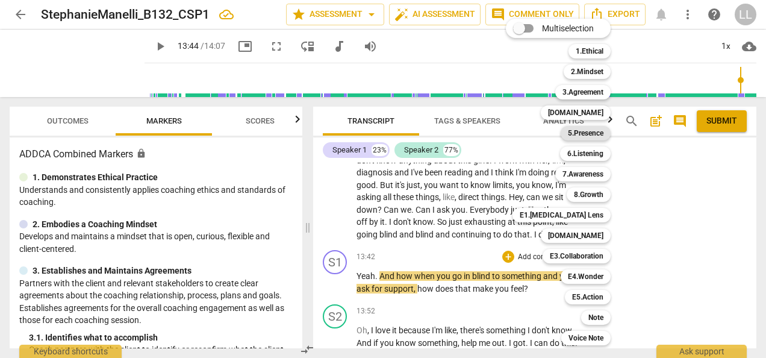
click at [583, 132] on b "5.Presence" at bounding box center [586, 133] width 36 height 14
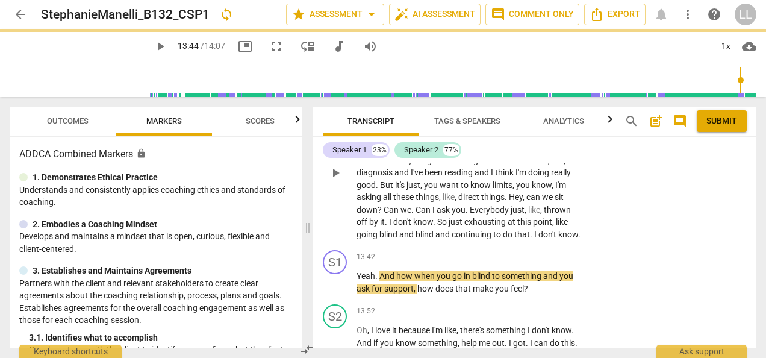
type input "825"
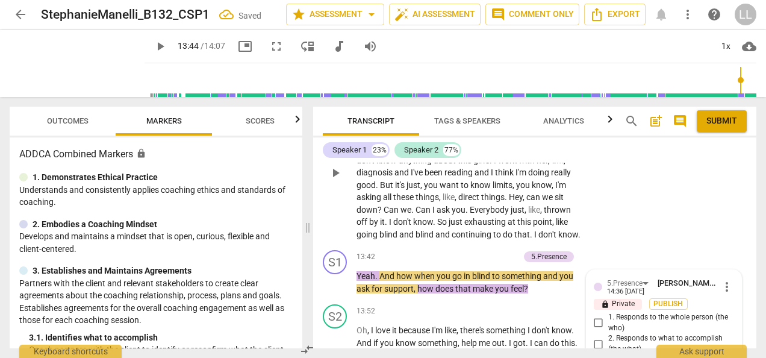
scroll to position [4952, 0]
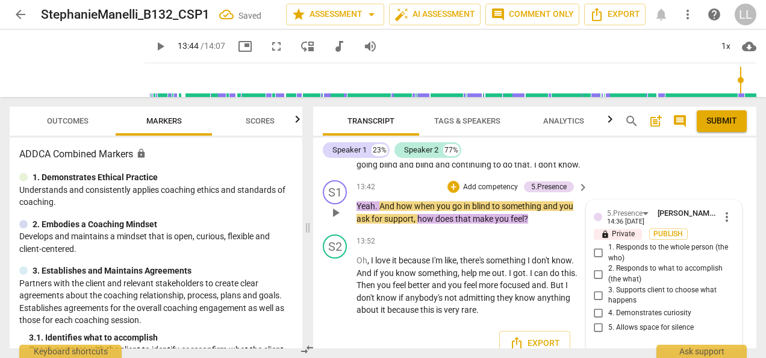
click at [615, 308] on span "4. Demonstrates curiosity" at bounding box center [650, 313] width 83 height 11
click at [609, 306] on input "4. Demonstrates curiosity" at bounding box center [598, 313] width 19 height 14
checkbox input "true"
click at [617, 242] on span "1. Responds to the whole person (the who)" at bounding box center [669, 252] width 121 height 21
click at [609, 246] on input "1. Responds to the whole person (the who)" at bounding box center [598, 253] width 19 height 14
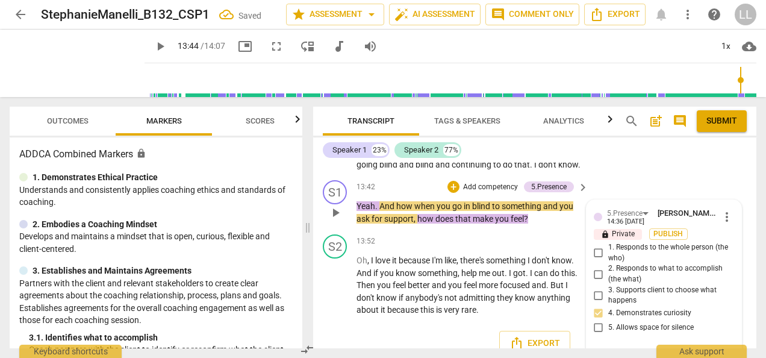
checkbox input "true"
click at [630, 263] on span "2. Responds to what to accomplish (the what)" at bounding box center [669, 273] width 121 height 21
click at [609, 267] on input "2. Responds to what to accomplish (the what)" at bounding box center [598, 274] width 19 height 14
checkbox input "true"
click at [665, 229] on span "Publish" at bounding box center [669, 234] width 18 height 10
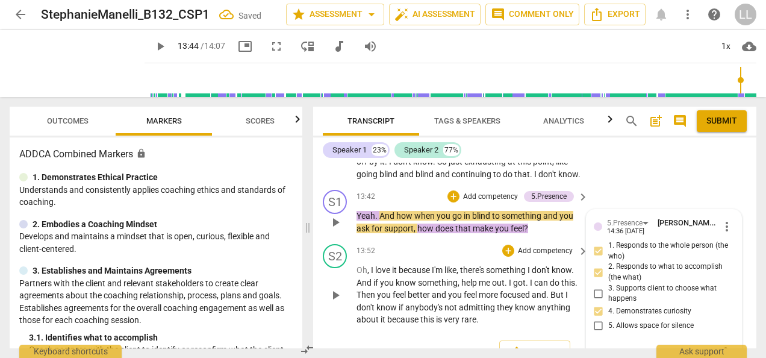
scroll to position [4882, 0]
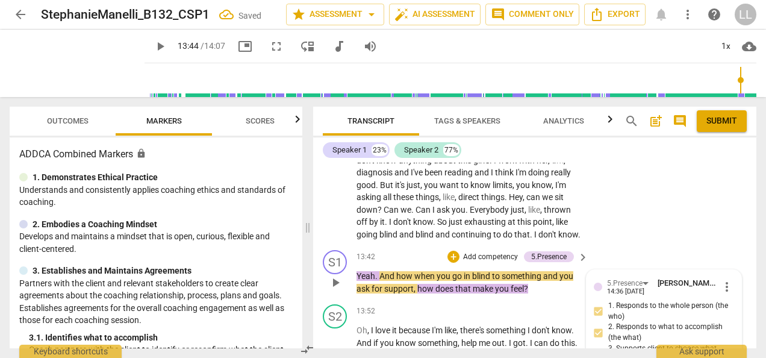
click at [474, 252] on p "Add competency" at bounding box center [490, 257] width 57 height 11
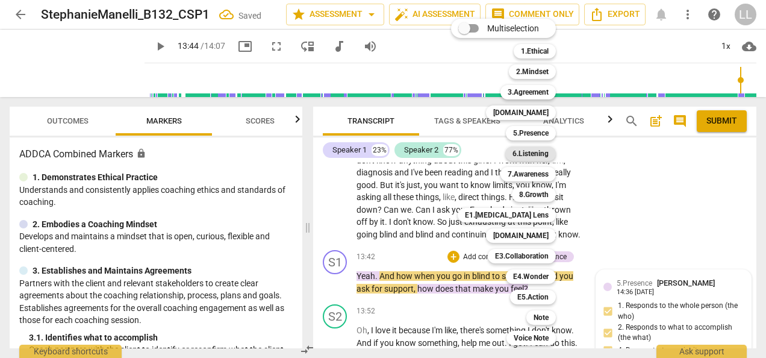
click at [525, 153] on b "6.Listening" at bounding box center [531, 153] width 36 height 14
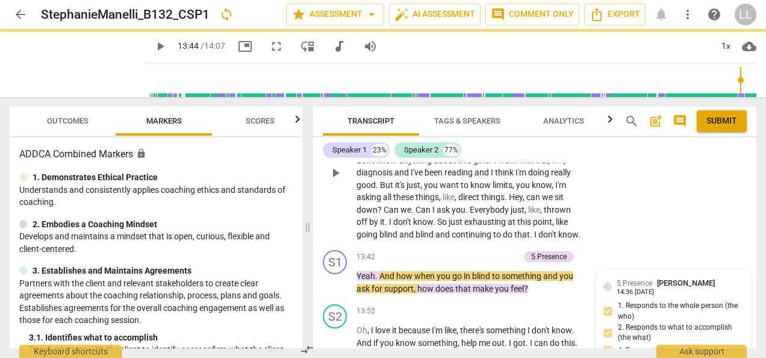
type input "825"
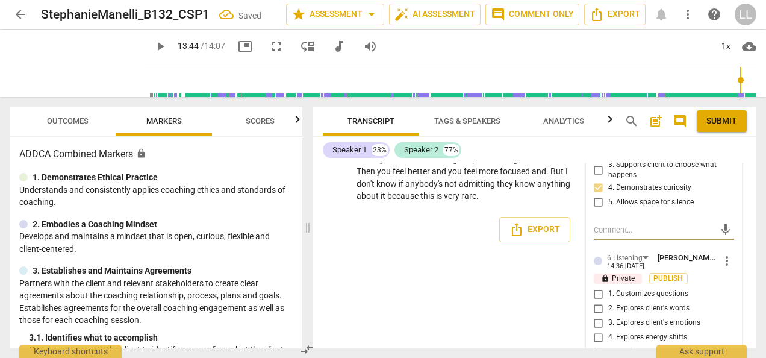
scroll to position [5074, 0]
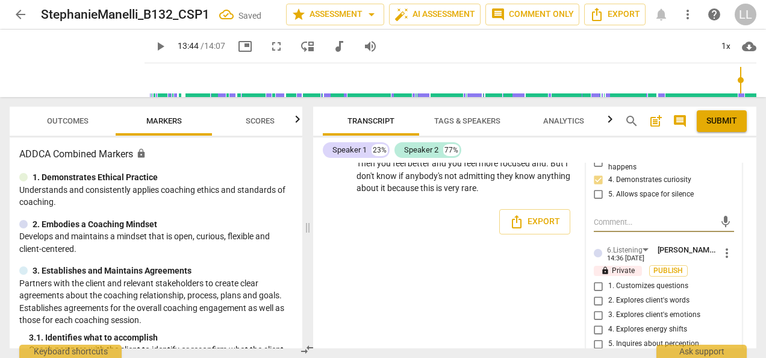
click at [615, 281] on span "1. Customizes questions" at bounding box center [649, 286] width 80 height 11
click at [609, 279] on input "1. Customizes questions" at bounding box center [598, 286] width 19 height 14
checkbox input "true"
click at [622, 295] on span "2. Explores client's words" at bounding box center [649, 300] width 81 height 11
click at [609, 293] on input "2. Explores client's words" at bounding box center [598, 300] width 19 height 14
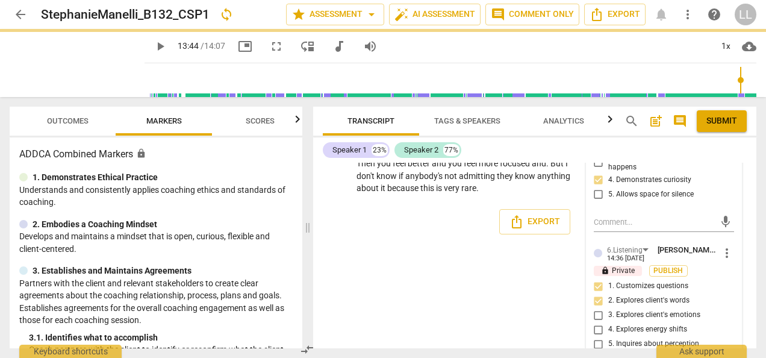
click at [622, 293] on label "2. Explores client's words" at bounding box center [659, 300] width 140 height 14
click at [609, 293] on input "2. Explores client's words" at bounding box center [598, 300] width 19 height 14
checkbox input "true"
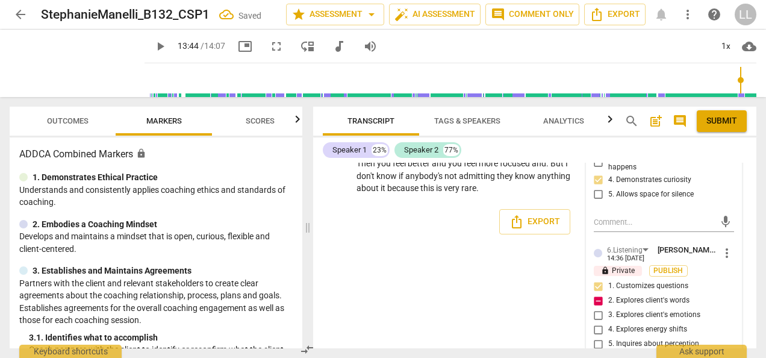
click at [621, 310] on span "3. Explores client's emotions" at bounding box center [655, 315] width 92 height 11
click at [609, 308] on input "3. Explores client's emotions" at bounding box center [598, 315] width 19 height 14
checkbox input "true"
click at [620, 295] on span "2. Explores client's words" at bounding box center [649, 300] width 81 height 11
click at [609, 293] on input "2. Explores client's words" at bounding box center [598, 300] width 19 height 14
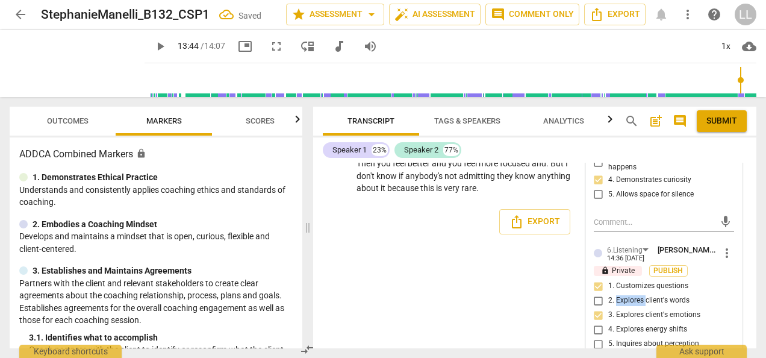
click at [620, 295] on span "2. Explores client's words" at bounding box center [649, 300] width 81 height 11
click at [609, 293] on input "2. Explores client's words" at bounding box center [598, 300] width 19 height 14
checkbox input "true"
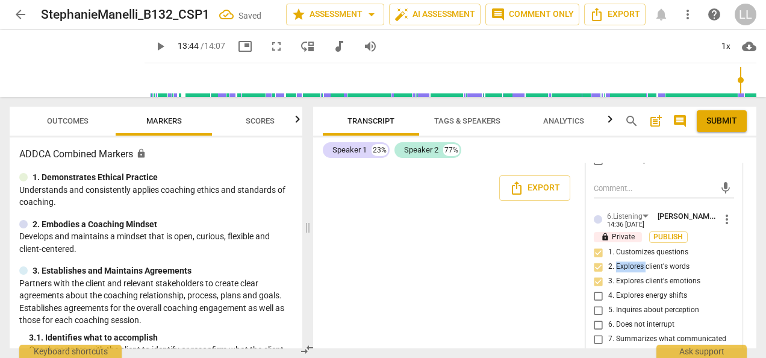
scroll to position [5119, 0]
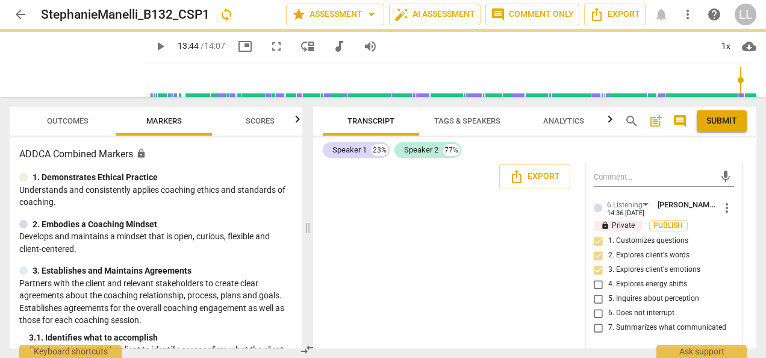
click at [680, 293] on span "5. Inquires about perception" at bounding box center [654, 298] width 91 height 11
click at [609, 292] on input "5. Inquires about perception" at bounding box center [598, 299] width 19 height 14
checkbox input "true"
click at [671, 221] on span "Publish" at bounding box center [669, 226] width 18 height 10
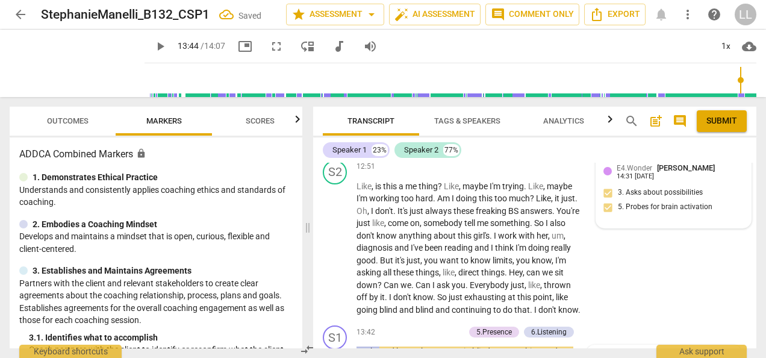
scroll to position [4867, 0]
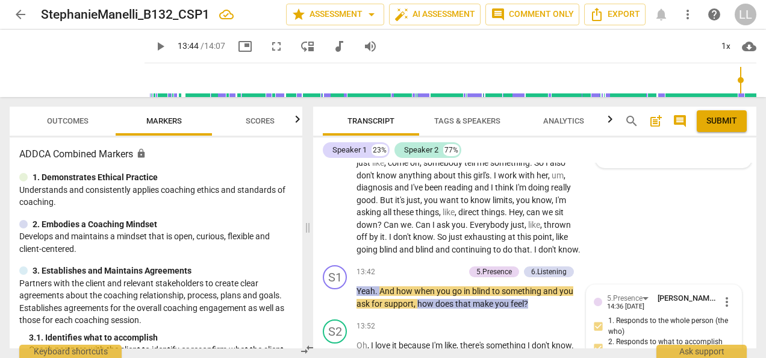
click at [422, 267] on p "Add competency" at bounding box center [435, 272] width 57 height 11
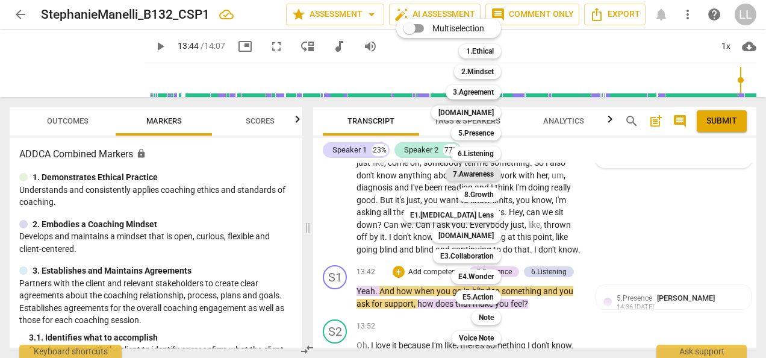
click at [459, 174] on b "7.Awareness" at bounding box center [473, 174] width 41 height 14
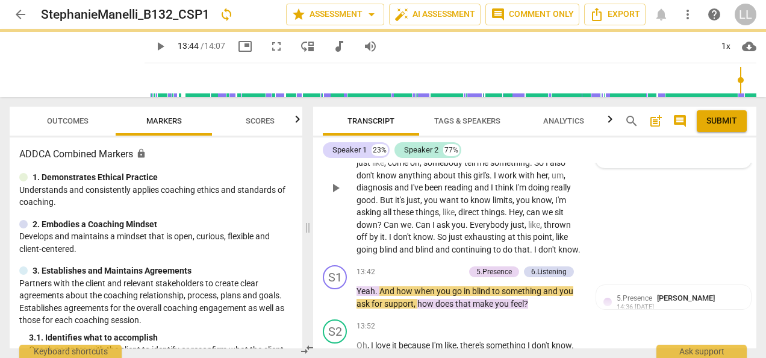
type input "825"
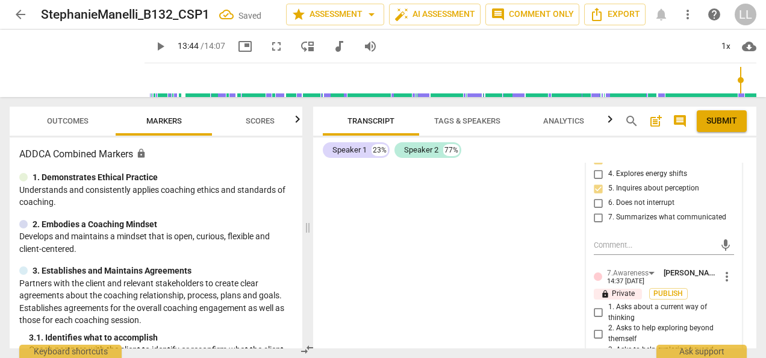
scroll to position [5254, 0]
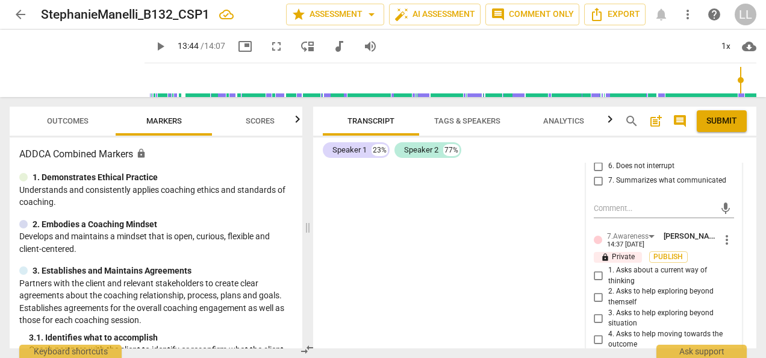
click at [609, 265] on span "1. Asks about a current way of thinking" at bounding box center [669, 275] width 121 height 21
click at [607, 269] on input "1. Asks about a current way of thinking" at bounding box center [598, 276] width 19 height 14
checkbox input "true"
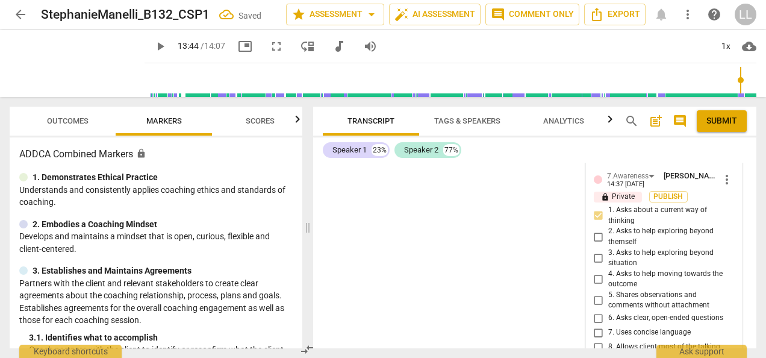
click at [613, 269] on span "4. Asks to help moving towards the outcome" at bounding box center [669, 279] width 121 height 21
click at [609, 272] on input "4. Asks to help moving towards the outcome" at bounding box center [598, 279] width 19 height 14
checkbox input "true"
click at [609, 248] on span "3. Asks to help exploring beyond situation" at bounding box center [669, 258] width 121 height 21
click at [609, 251] on input "3. Asks to help exploring beyond situation" at bounding box center [598, 258] width 19 height 14
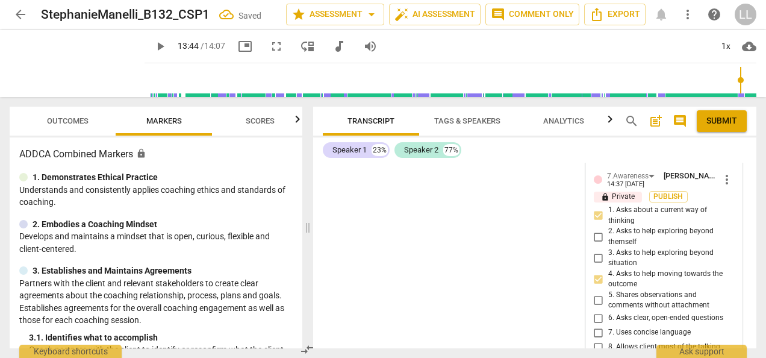
checkbox input "true"
click at [649, 313] on span "6. Asks clear, open-ended questions" at bounding box center [666, 318] width 115 height 11
click at [609, 311] on input "6. Asks clear, open-ended questions" at bounding box center [598, 318] width 19 height 14
checkbox input "true"
click at [616, 327] on span "7. Uses concise language" at bounding box center [650, 332] width 83 height 11
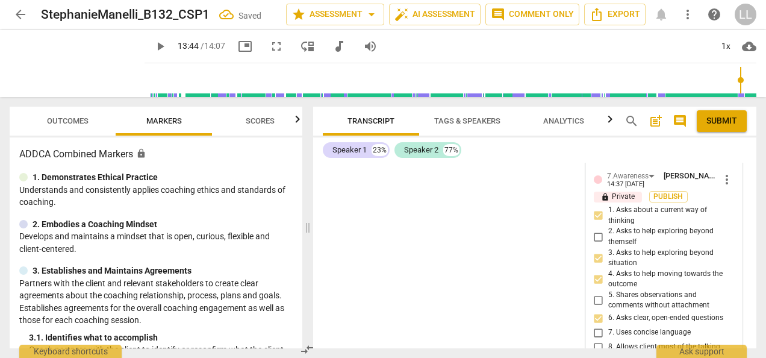
click at [609, 325] on input "7. Uses concise language" at bounding box center [598, 332] width 19 height 14
checkbox input "true"
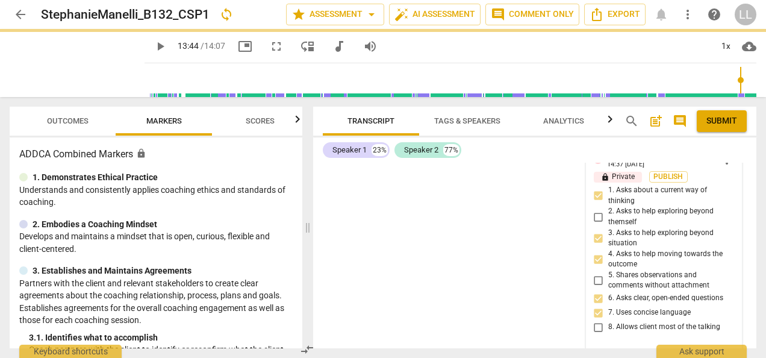
scroll to position [5214, 0]
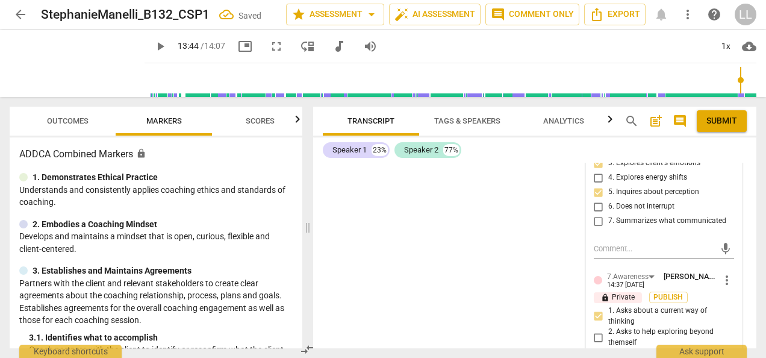
click at [670, 292] on span "Publish" at bounding box center [669, 297] width 18 height 10
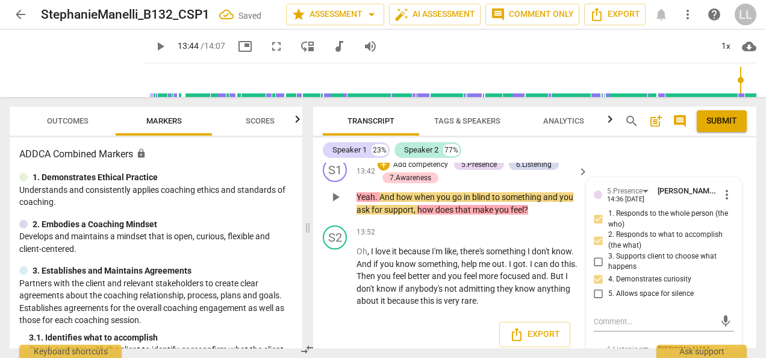
scroll to position [4913, 0]
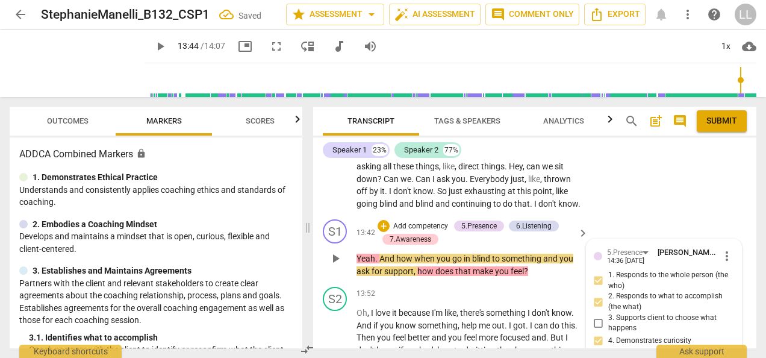
click at [554, 254] on div "S1 play_arrow pause 13:42 + Add competency 5.Presence 6.Listening 7.Awareness k…" at bounding box center [534, 247] width 443 height 67
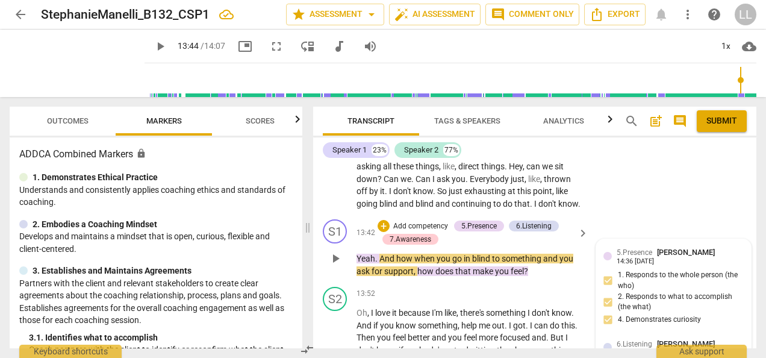
click at [408, 221] on p "Add competency" at bounding box center [420, 226] width 57 height 11
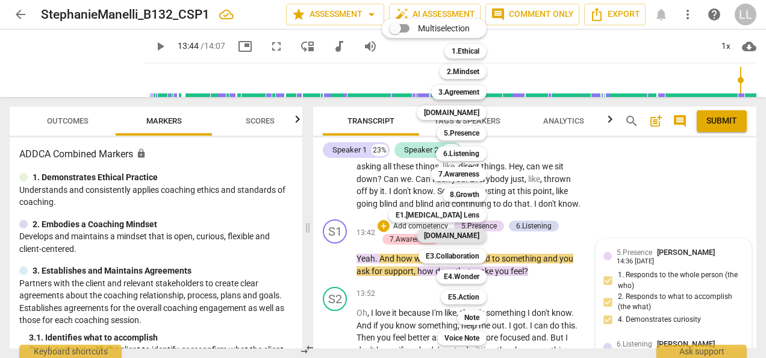
click at [452, 234] on b "[DOMAIN_NAME]" at bounding box center [451, 235] width 55 height 14
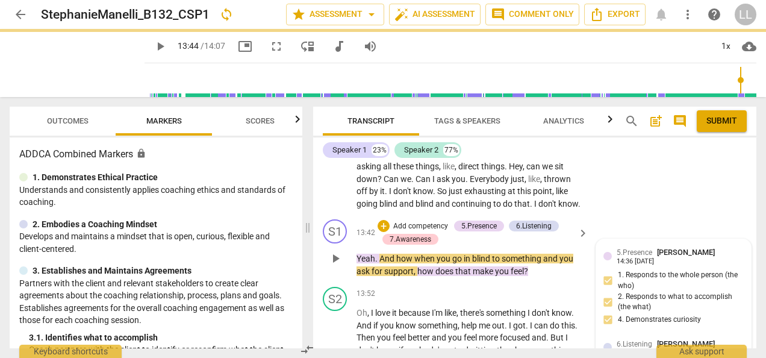
type input "825"
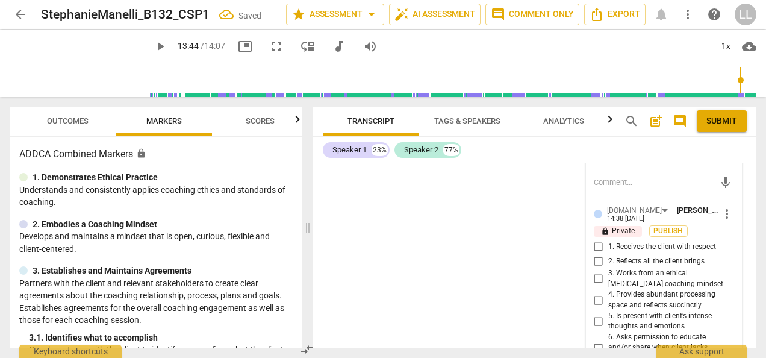
scroll to position [5556, 0]
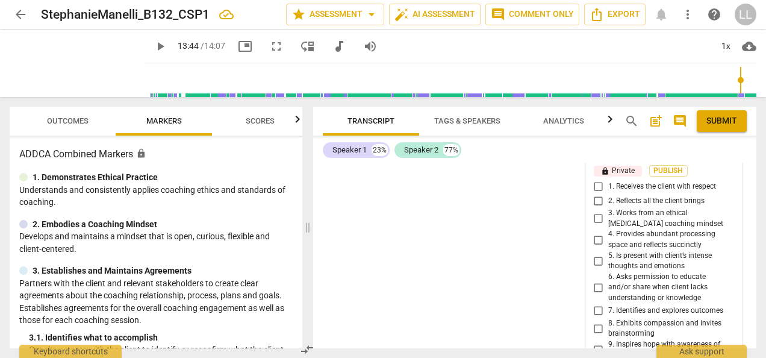
click at [599, 321] on input "8. Exhibits compassion and invites brainstorming" at bounding box center [598, 328] width 19 height 14
checkbox input "true"
click at [620, 251] on span "5. Is present with client’s intense thoughts and emotions" at bounding box center [669, 261] width 121 height 21
click at [609, 254] on input "5. Is present with client’s intense thoughts and emotions" at bounding box center [598, 261] width 19 height 14
checkbox input "true"
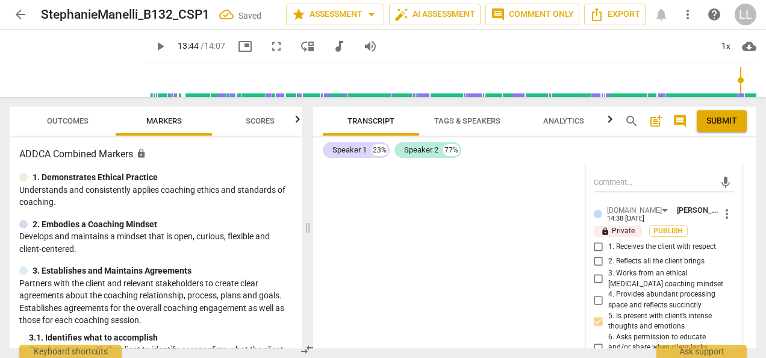
scroll to position [5495, 0]
click at [712, 124] on span "Submit" at bounding box center [722, 121] width 31 height 12
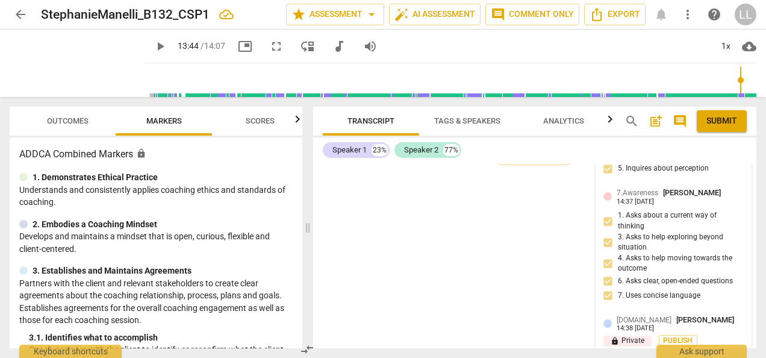
scroll to position [5165, 0]
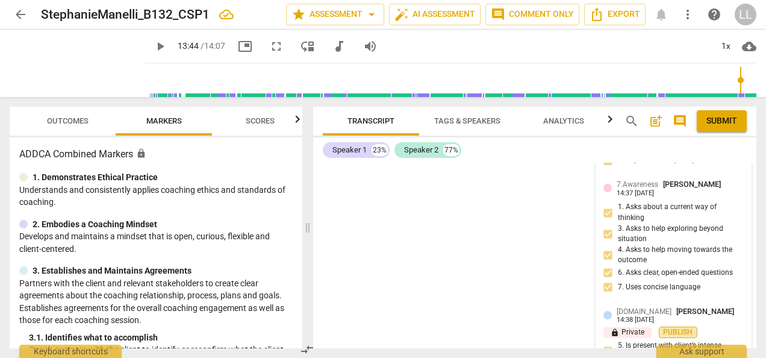
click at [681, 327] on span "Publish" at bounding box center [678, 332] width 18 height 10
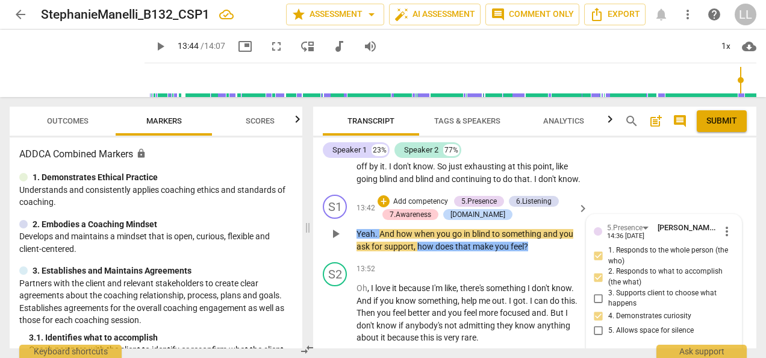
scroll to position [4953, 0]
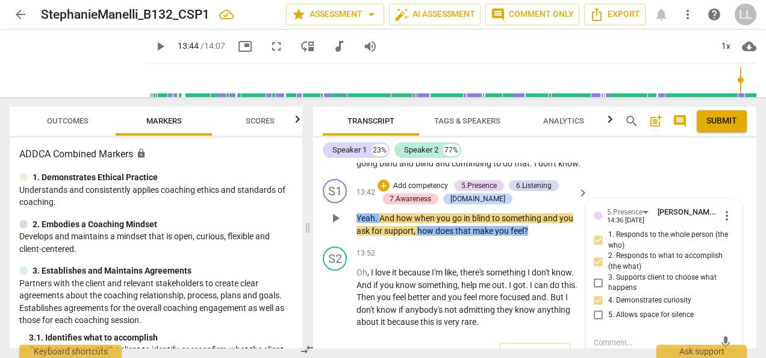
click at [435, 333] on div "Export" at bounding box center [534, 355] width 443 height 45
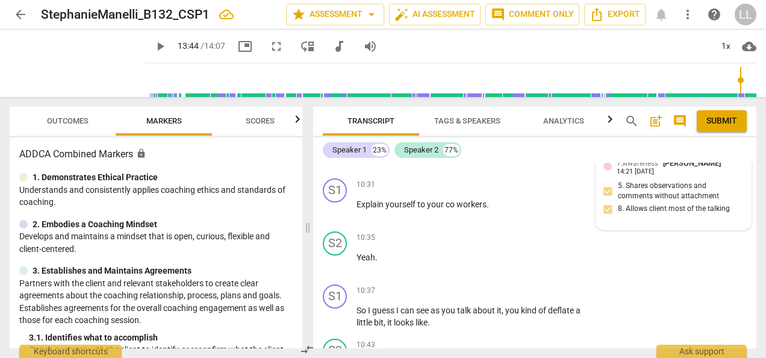
scroll to position [4049, 0]
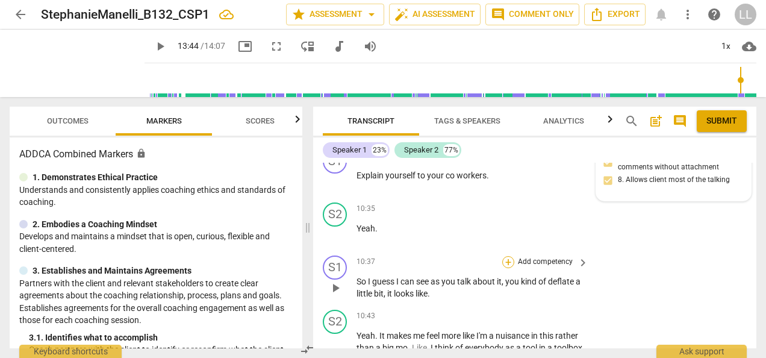
click at [510, 256] on div "+" at bounding box center [508, 262] width 12 height 12
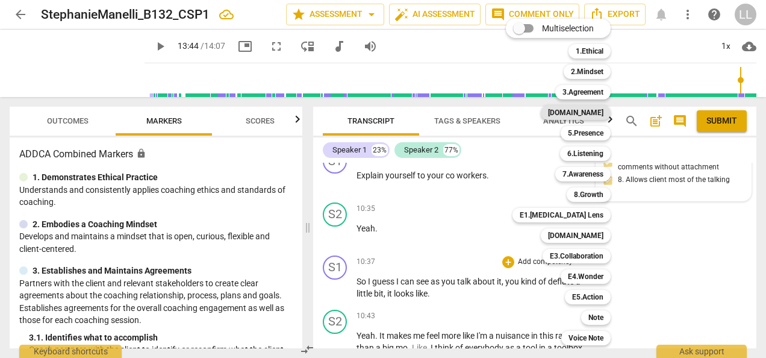
click at [587, 114] on b "[DOMAIN_NAME]" at bounding box center [575, 112] width 55 height 14
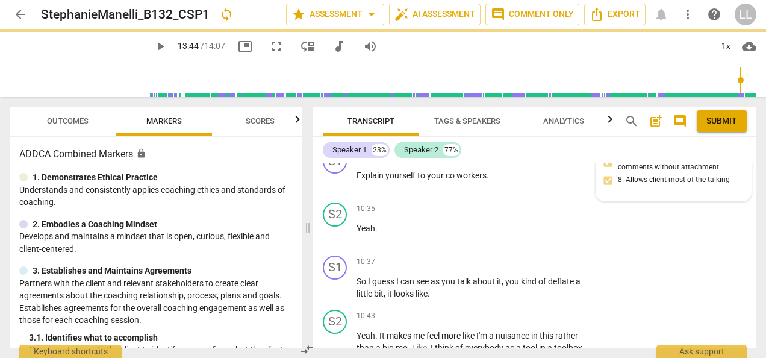
type input "825"
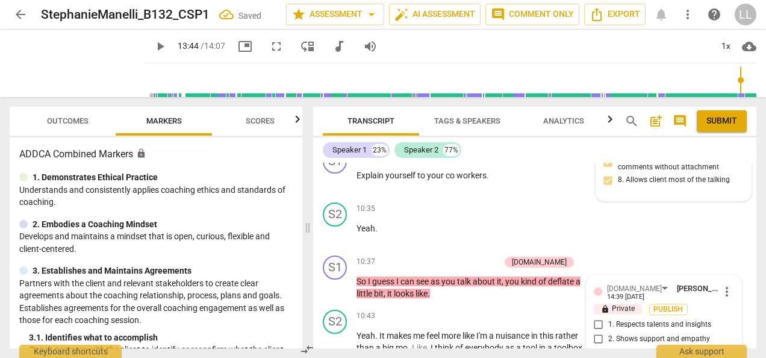
scroll to position [4157, 0]
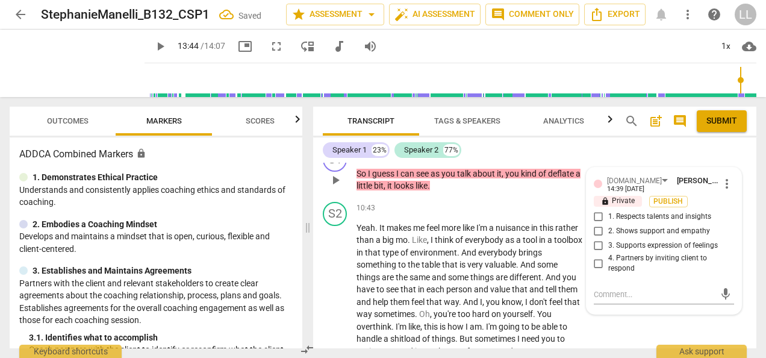
click at [619, 226] on span "2. Shows support and empathy" at bounding box center [660, 231] width 102 height 11
click at [609, 224] on input "2. Shows support and empathy" at bounding box center [598, 231] width 19 height 14
checkbox input "true"
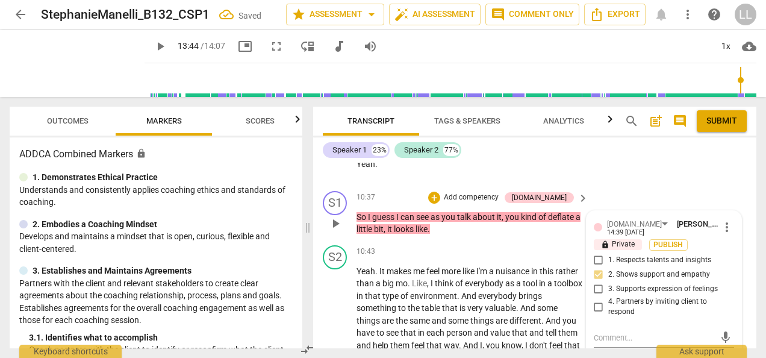
scroll to position [4097, 0]
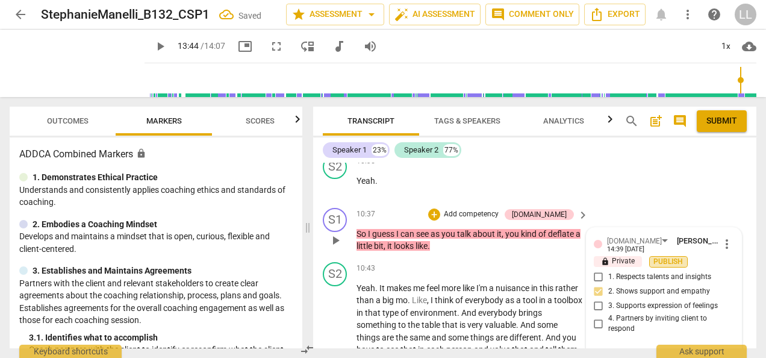
click at [666, 257] on span "Publish" at bounding box center [669, 262] width 18 height 10
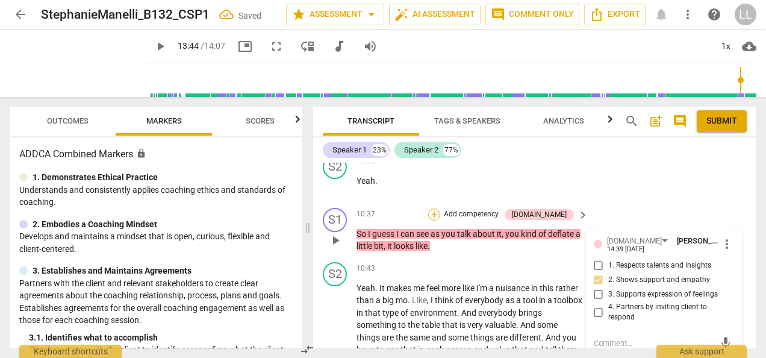
click at [440, 208] on div "+" at bounding box center [434, 214] width 12 height 12
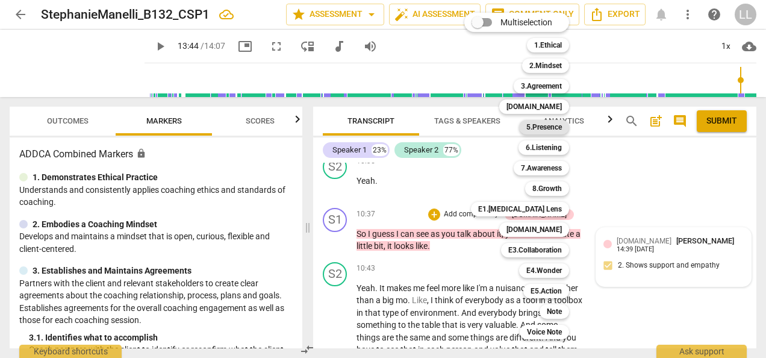
click at [542, 132] on b "5.Presence" at bounding box center [545, 127] width 36 height 14
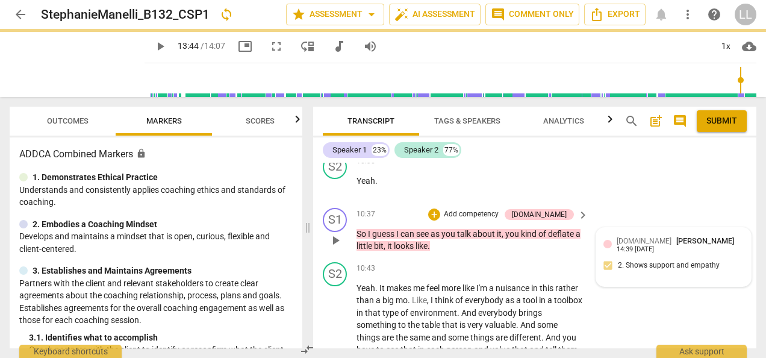
type input "825"
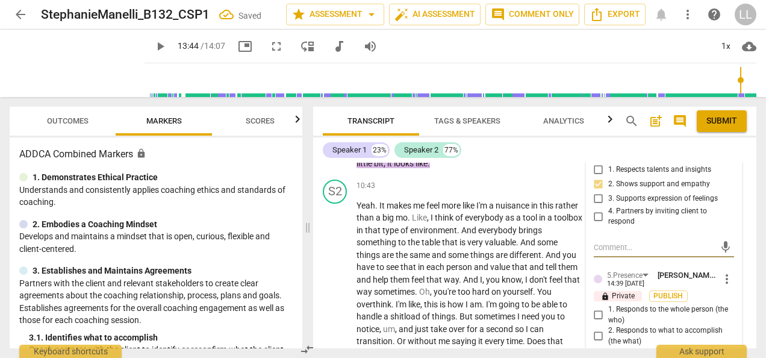
scroll to position [4218, 0]
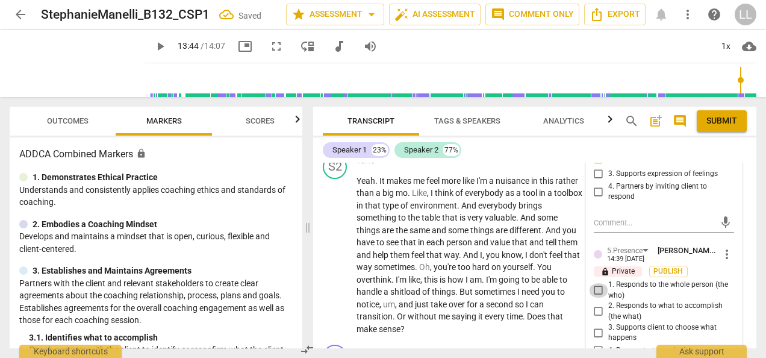
click at [599, 283] on input "1. Responds to the whole person (the who)" at bounding box center [598, 290] width 19 height 14
checkbox input "true"
click at [668, 266] on span "Publish" at bounding box center [669, 271] width 18 height 10
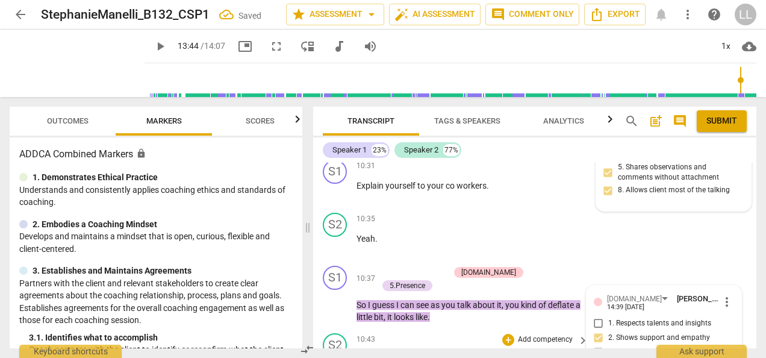
scroll to position [4037, 0]
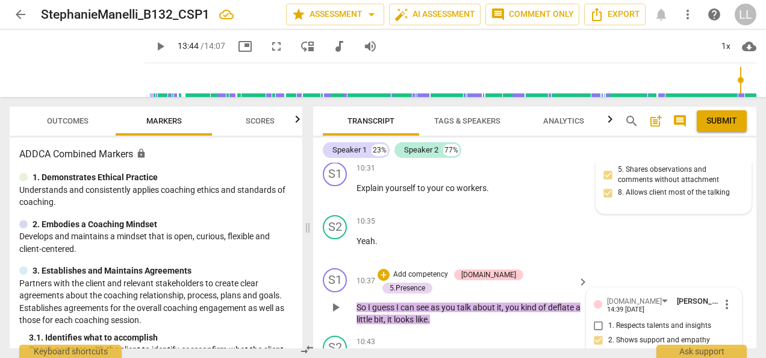
click at [441, 269] on p "Add competency" at bounding box center [420, 274] width 57 height 11
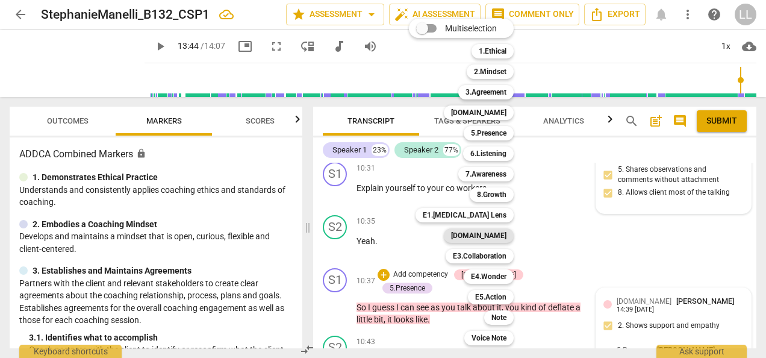
click at [479, 237] on b "[DOMAIN_NAME]" at bounding box center [478, 235] width 55 height 14
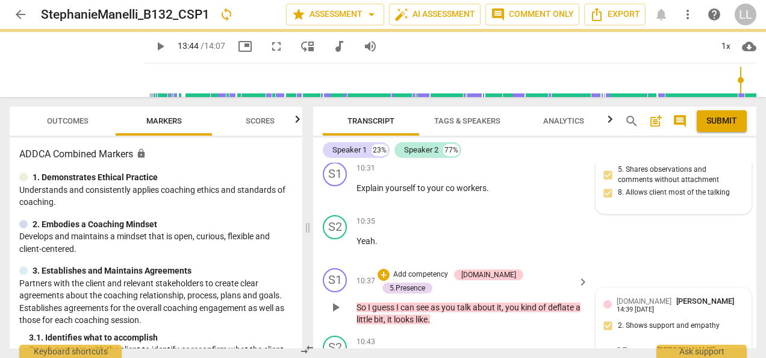
type input "825"
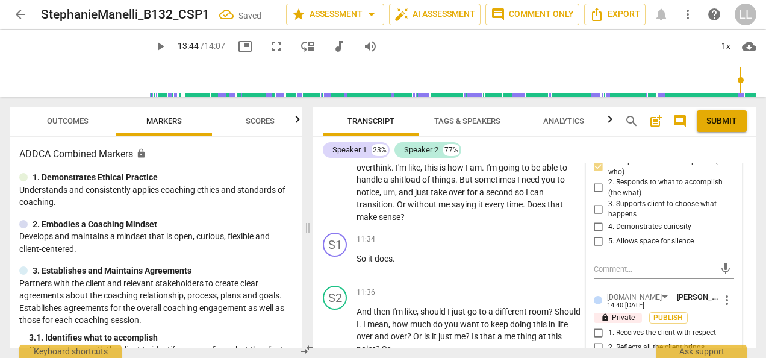
scroll to position [4447, 0]
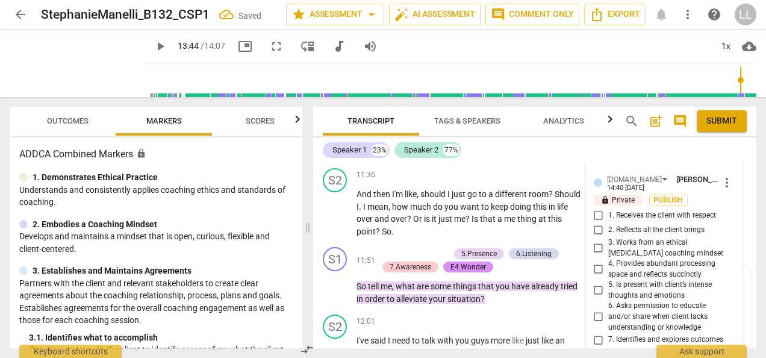
click at [615, 280] on span "5. Is present with client’s intense thoughts and emotions" at bounding box center [669, 290] width 121 height 21
click at [609, 283] on input "5. Is present with client’s intense thoughts and emotions" at bounding box center [598, 290] width 19 height 14
checkbox input "true"
click at [601, 351] on input "8. Exhibits compassion and invites brainstorming" at bounding box center [598, 358] width 19 height 14
checkbox input "true"
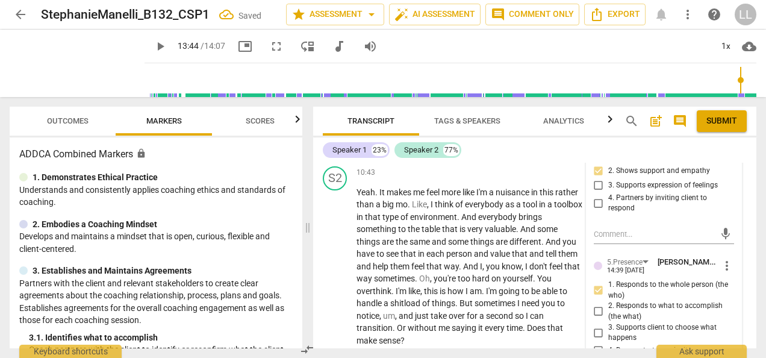
scroll to position [4327, 0]
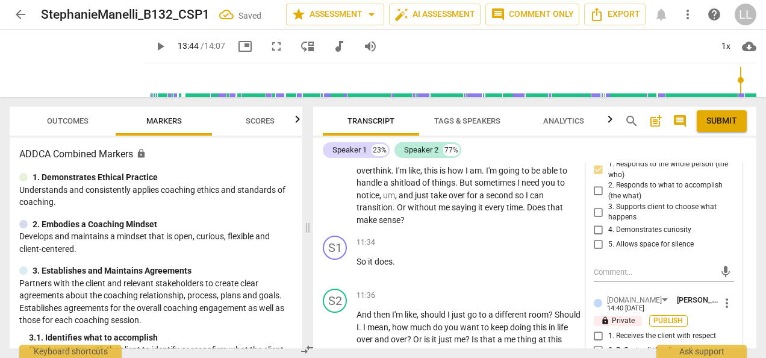
click at [673, 316] on span "Publish" at bounding box center [669, 321] width 18 height 10
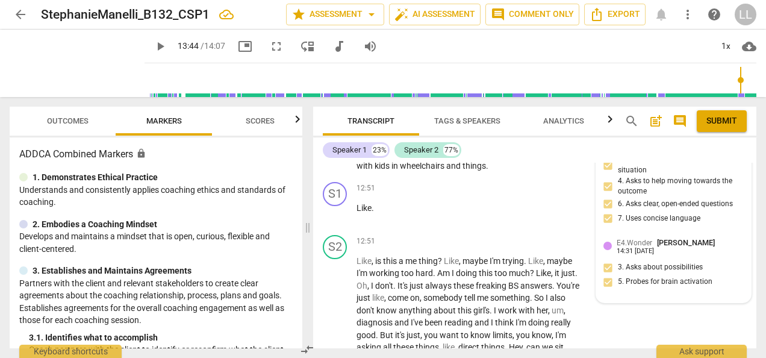
scroll to position [4748, 0]
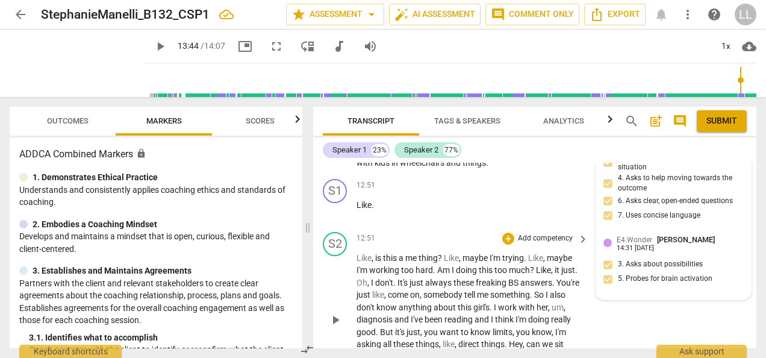
click at [627, 265] on div "S2 play_arrow pause 12:51 + Add competency keyboard_arrow_right Like , is this …" at bounding box center [534, 310] width 443 height 166
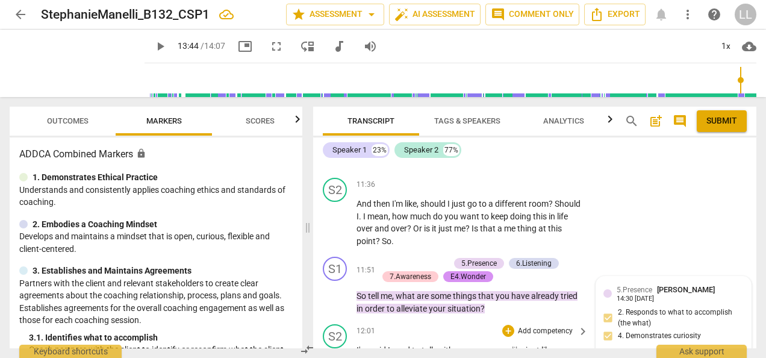
scroll to position [4427, 0]
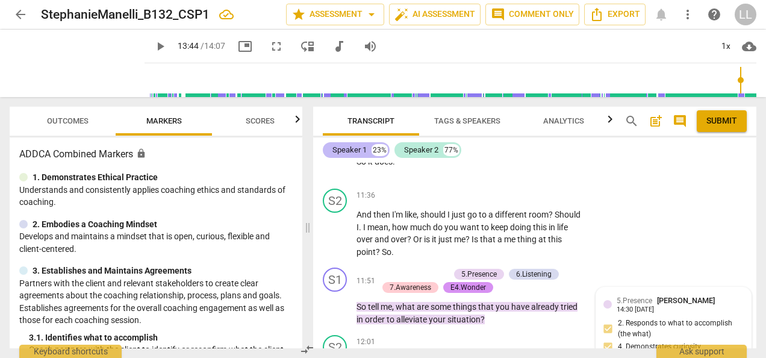
click at [348, 149] on div "Speaker 1" at bounding box center [350, 150] width 34 height 12
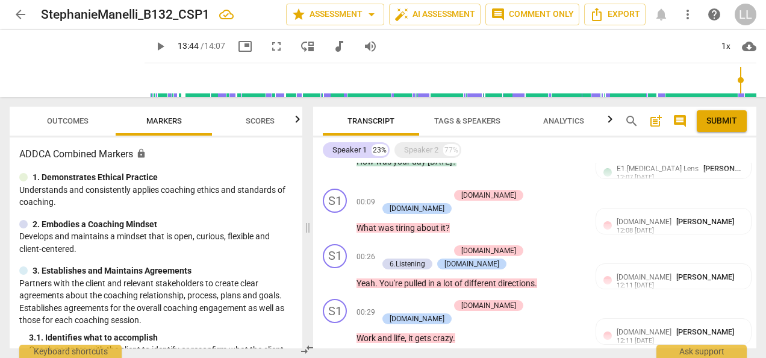
scroll to position [0, 0]
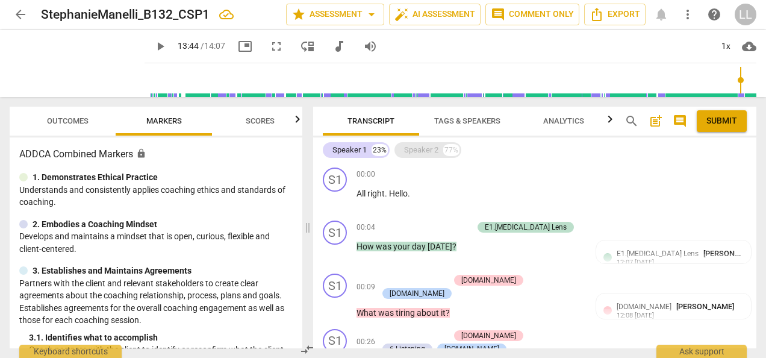
click at [427, 155] on div "Speaker 2" at bounding box center [421, 150] width 34 height 12
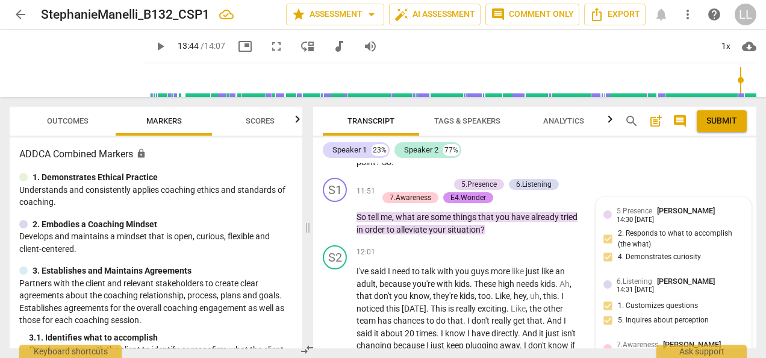
scroll to position [4969, 0]
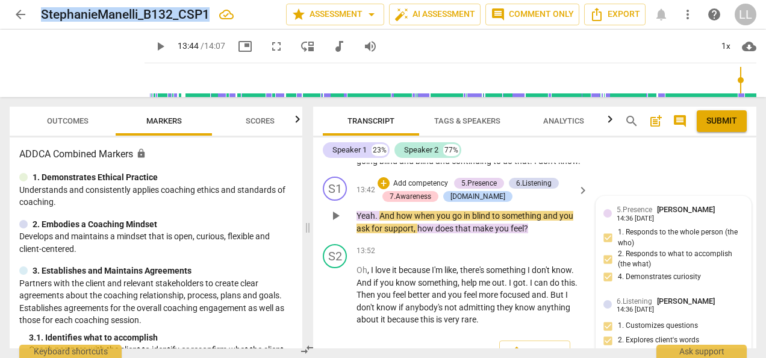
drag, startPoint x: 211, startPoint y: 17, endPoint x: 42, endPoint y: 12, distance: 168.8
click at [42, 12] on div "StephanieManelli_B132_CSP1" at bounding box center [159, 14] width 236 height 15
copy h2 "StephanieManelli_B132_CSP1"
click at [533, 346] on span "Export" at bounding box center [535, 353] width 51 height 14
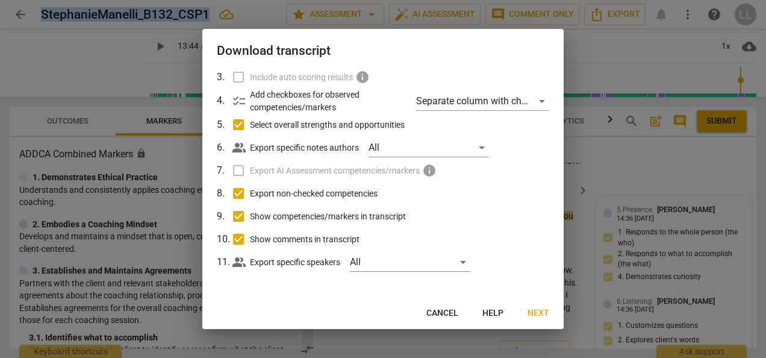
scroll to position [0, 0]
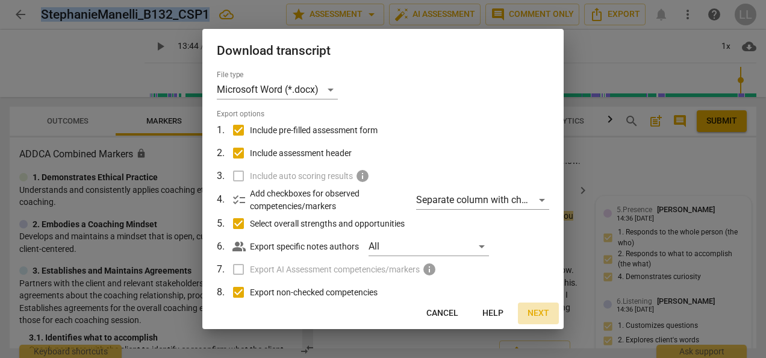
click at [543, 313] on span "Next" at bounding box center [539, 313] width 22 height 12
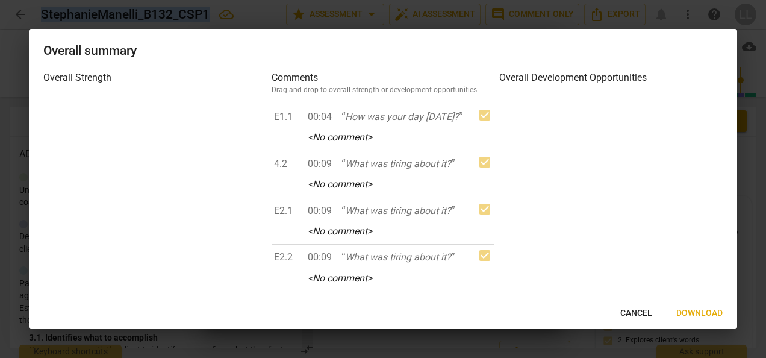
click at [698, 312] on span "Download" at bounding box center [700, 313] width 46 height 12
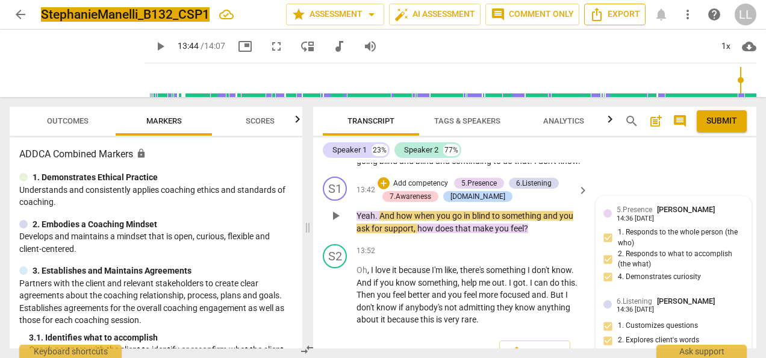
type input "825"
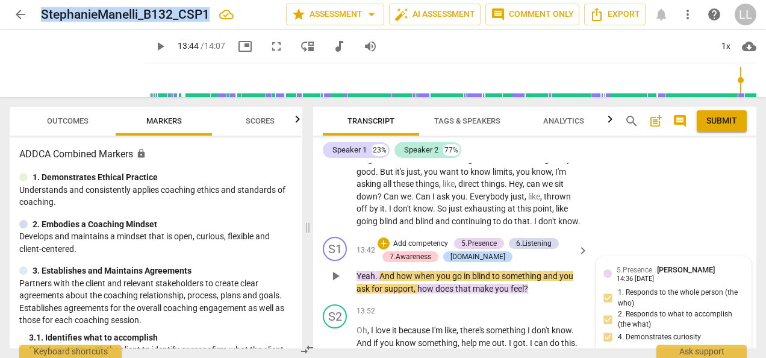
scroll to position [4547, 0]
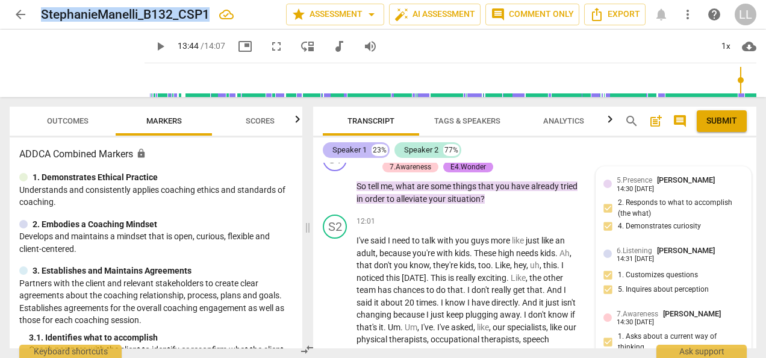
click at [368, 148] on div "Speaker 1 23%" at bounding box center [356, 150] width 67 height 16
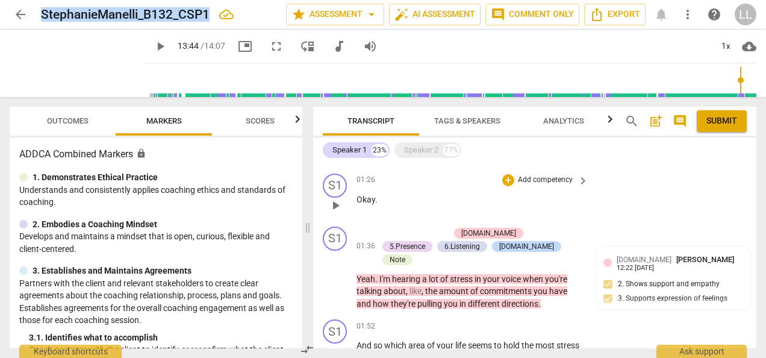
scroll to position [25, 0]
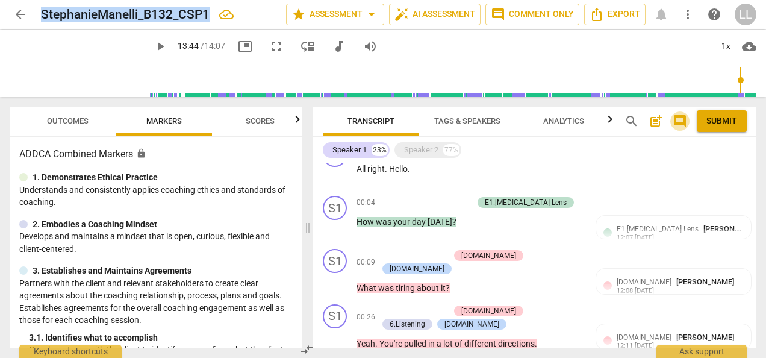
click at [680, 123] on span "comment" at bounding box center [680, 121] width 14 height 14
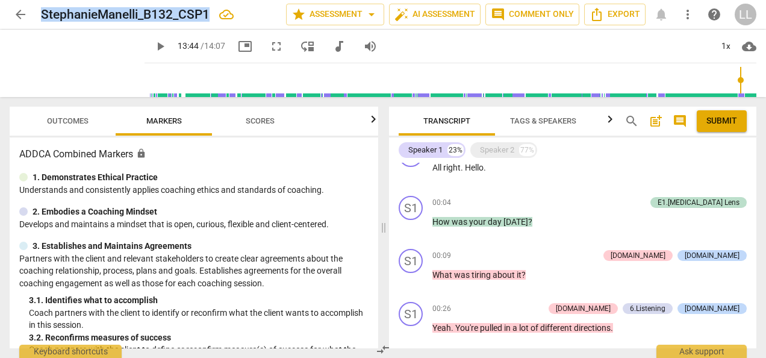
click at [656, 120] on span "post_add" at bounding box center [656, 121] width 14 height 14
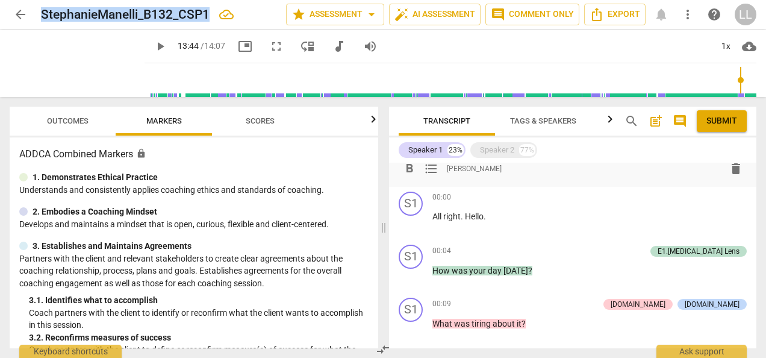
scroll to position [27, 0]
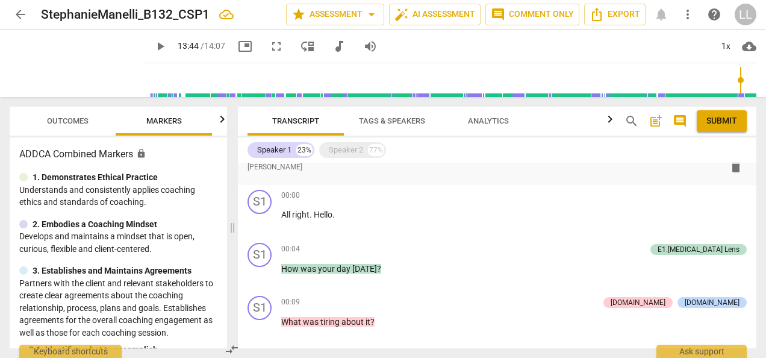
drag, startPoint x: 385, startPoint y: 228, endPoint x: 222, endPoint y: 221, distance: 163.4
click at [229, 221] on span at bounding box center [232, 227] width 7 height 261
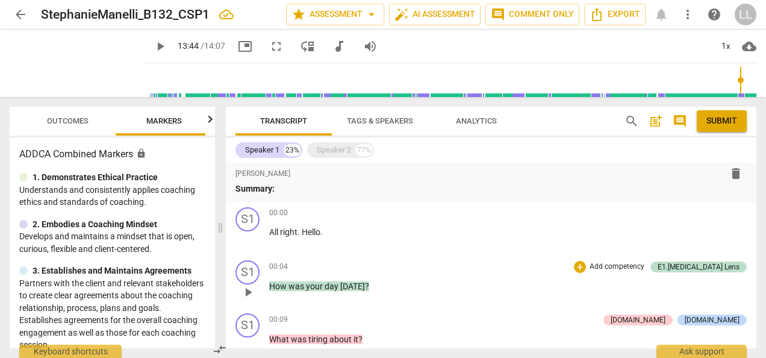
scroll to position [0, 0]
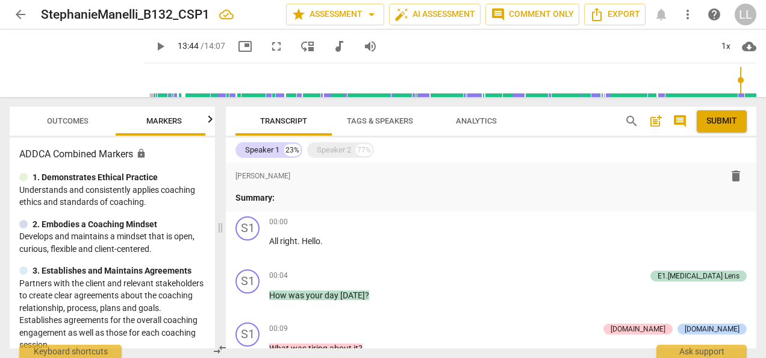
click at [654, 123] on span "post_add" at bounding box center [656, 121] width 14 height 14
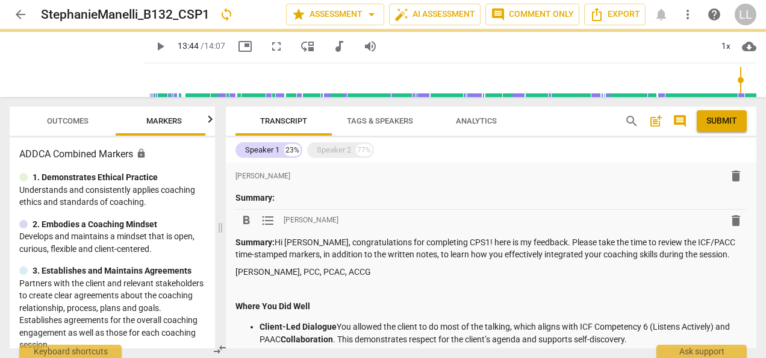
click at [280, 241] on p "Summary: Hi [PERSON_NAME], congratulations for completing CPS1! here is my feed…" at bounding box center [492, 248] width 512 height 25
type input "825"
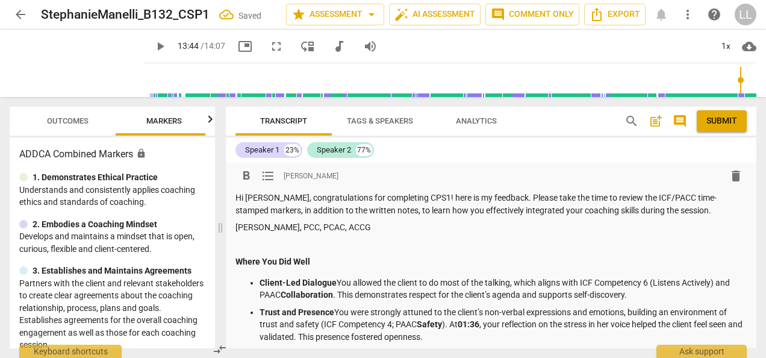
click at [264, 195] on p "Hi [PERSON_NAME], congratulations for completing CPS1! here is my feedback. Ple…" at bounding box center [492, 204] width 512 height 25
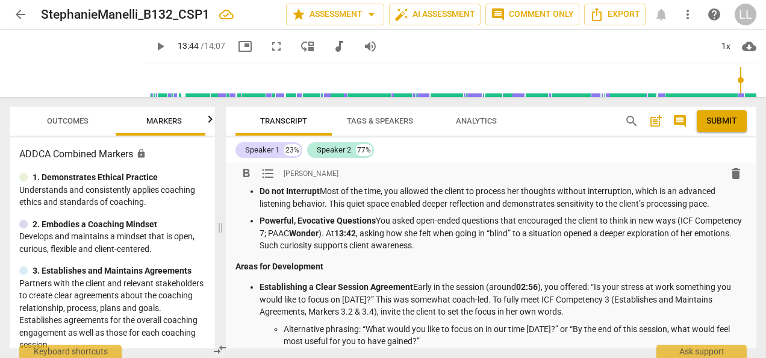
scroll to position [181, 0]
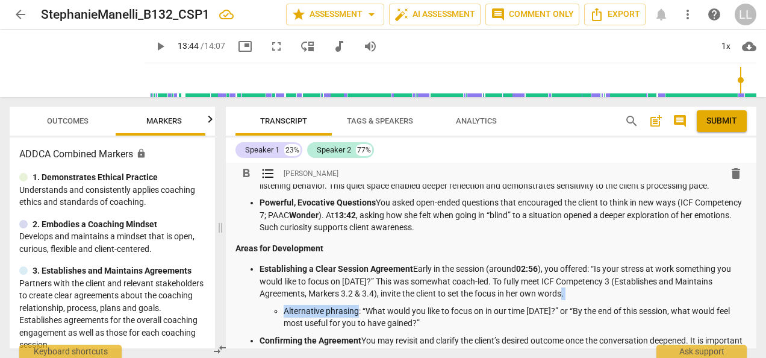
drag, startPoint x: 357, startPoint y: 310, endPoint x: 575, endPoint y: 293, distance: 218.1
click at [575, 293] on li "Establishing a Clear Session Agreement Early in the session (around 02:56 ), yo…" at bounding box center [503, 296] width 487 height 67
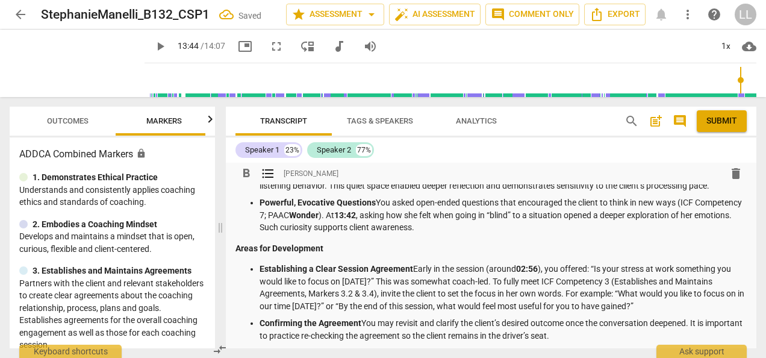
click at [435, 290] on p "Establishing a Clear Session Agreement Early in the session (around 02:56 ), yo…" at bounding box center [503, 287] width 487 height 49
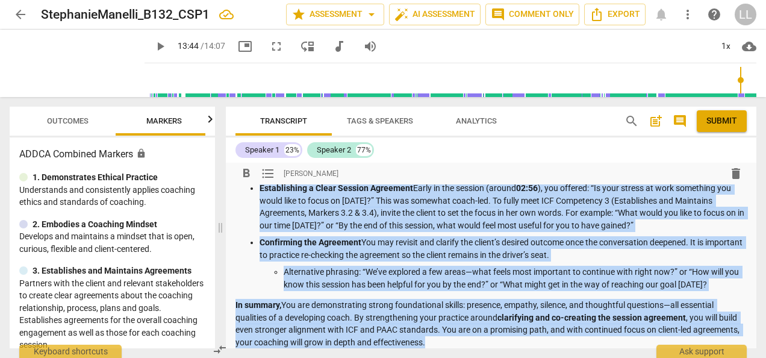
scroll to position [0, 0]
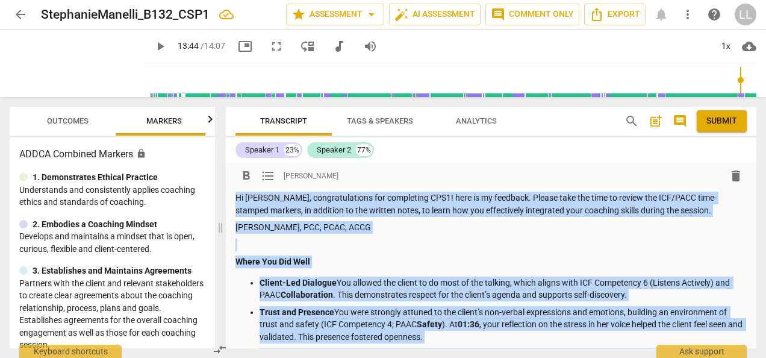
drag, startPoint x: 490, startPoint y: 246, endPoint x: 231, endPoint y: 190, distance: 264.9
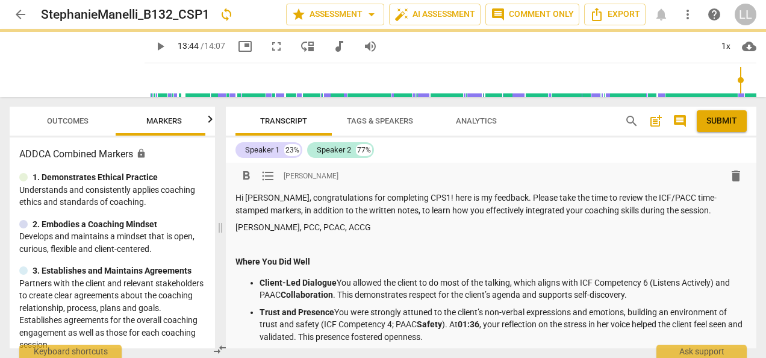
click at [266, 196] on p "Hi [PERSON_NAME], congratulations for completing CPS1! here is my feedback. Ple…" at bounding box center [492, 204] width 512 height 25
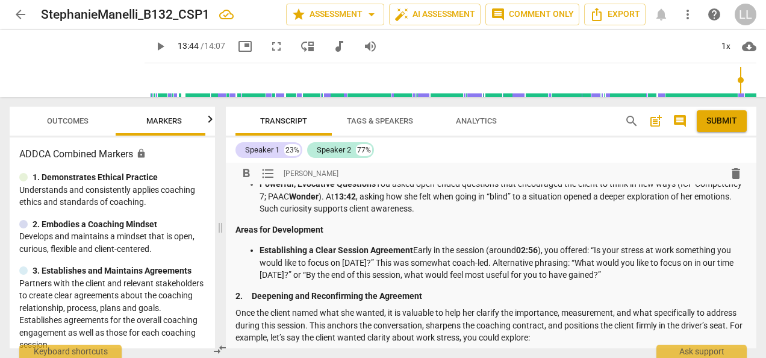
scroll to position [181, 0]
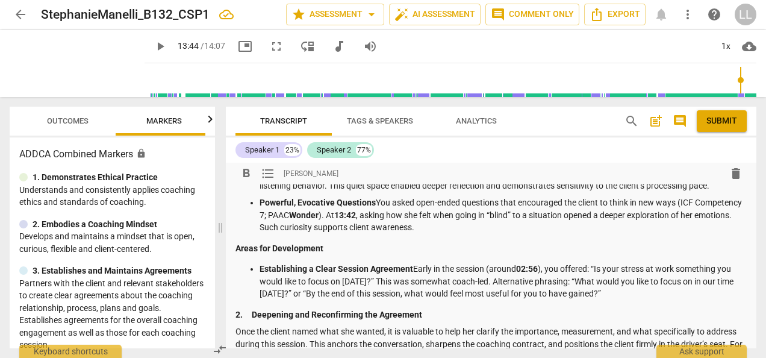
click at [255, 314] on strong "2. Deepening and Reconfirming the Agreement" at bounding box center [329, 315] width 187 height 10
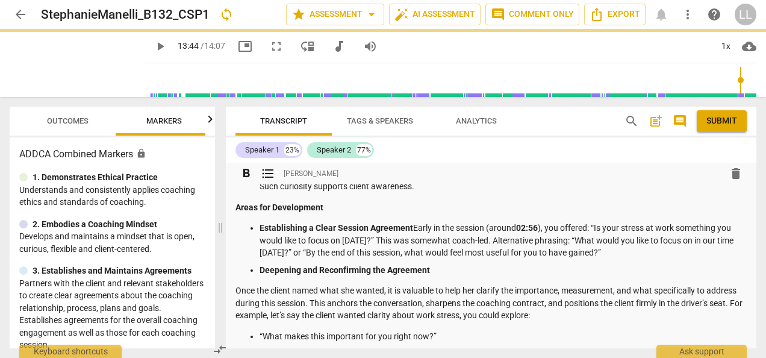
scroll to position [241, 0]
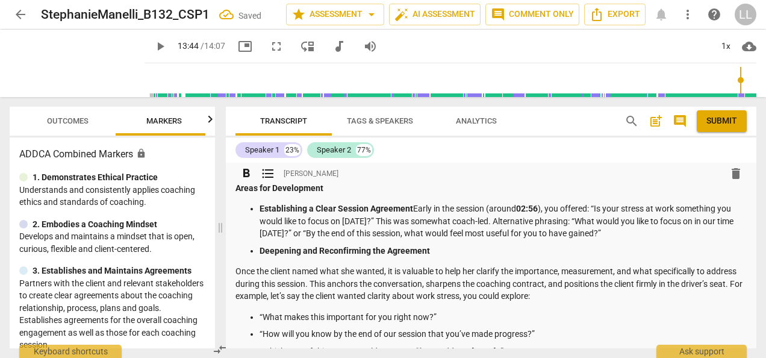
click at [238, 269] on p "Once the client named what she wanted, it is valuable to help her clarify the i…" at bounding box center [492, 283] width 512 height 37
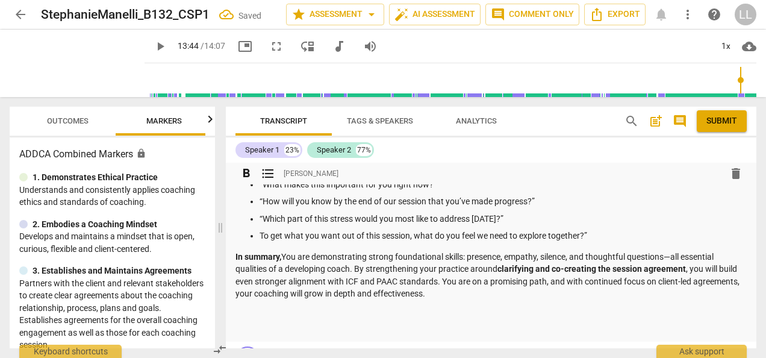
scroll to position [301, 0]
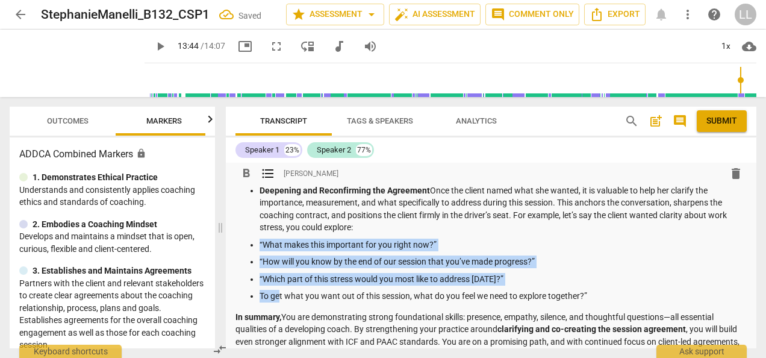
drag, startPoint x: 258, startPoint y: 240, endPoint x: 280, endPoint y: 294, distance: 57.6
click at [280, 294] on ul "Establishing a Clear Session Agreement Early in the session (around 02:56 ), yo…" at bounding box center [492, 222] width 512 height 160
click at [273, 176] on span "format_list_bulleted" at bounding box center [268, 173] width 14 height 14
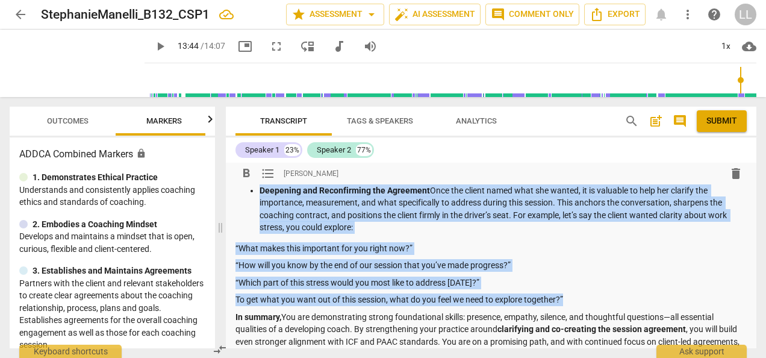
click at [273, 176] on span "format_list_bulleted" at bounding box center [268, 173] width 14 height 14
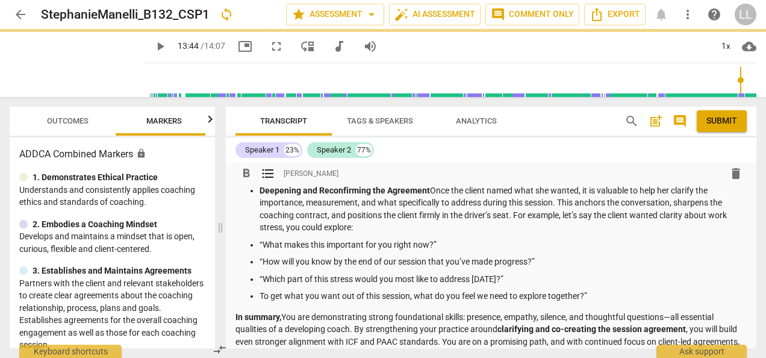
click at [378, 225] on p "Deepening and Reconfirming the Agreement Once the client named what she wanted,…" at bounding box center [503, 208] width 487 height 49
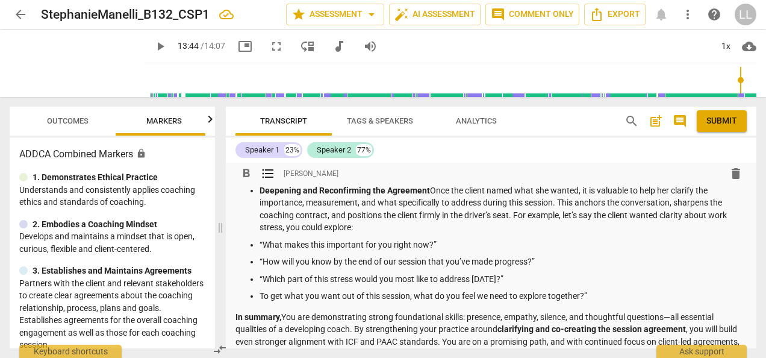
click at [258, 242] on ul "Establishing a Clear Session Agreement Early in the session (around 02:56 ), yo…" at bounding box center [492, 222] width 512 height 160
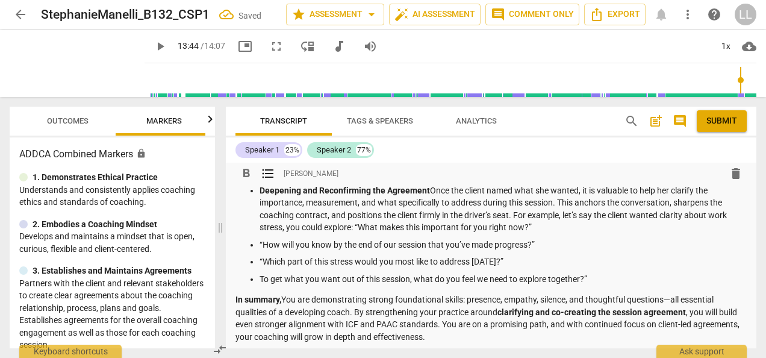
click at [259, 245] on ul "Establishing a Clear Session Agreement Early in the session (around 02:56 ), yo…" at bounding box center [492, 213] width 512 height 143
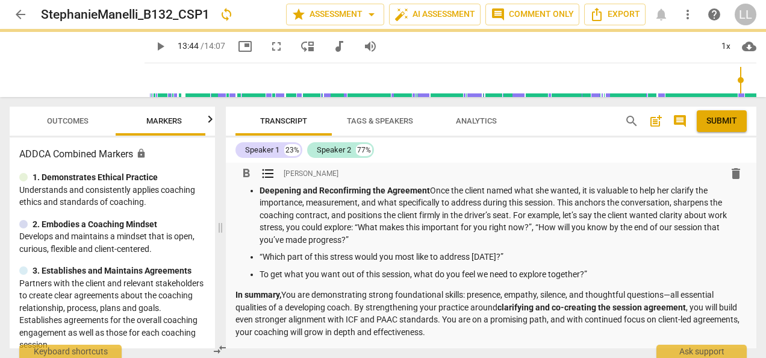
click at [258, 256] on ul "Establishing a Clear Session Agreement Early in the session (around 02:56 ), yo…" at bounding box center [492, 211] width 512 height 138
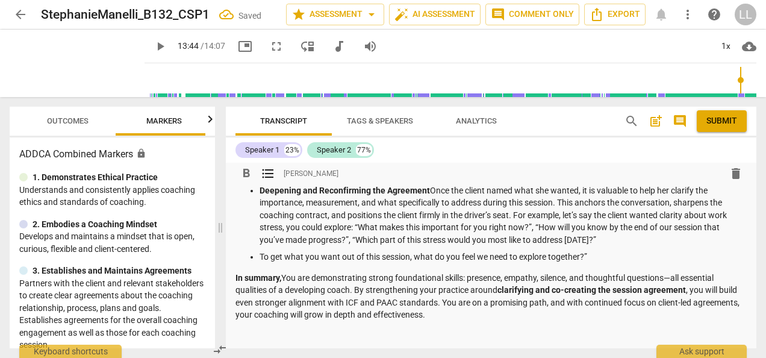
drag, startPoint x: 260, startPoint y: 254, endPoint x: 305, endPoint y: 269, distance: 47.6
click at [267, 256] on p "To get what you want out of this session, what do you feel we need to explore t…" at bounding box center [503, 257] width 487 height 13
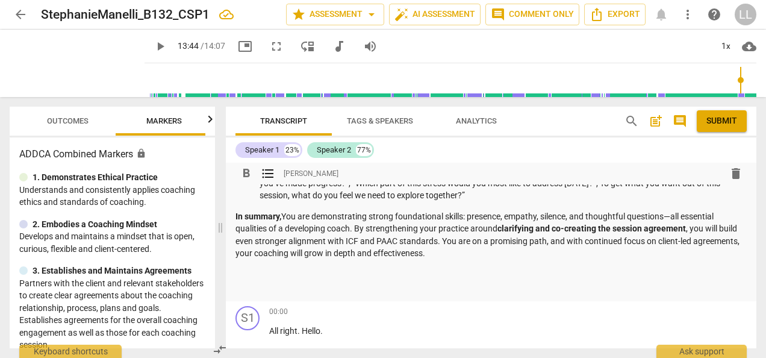
scroll to position [362, 0]
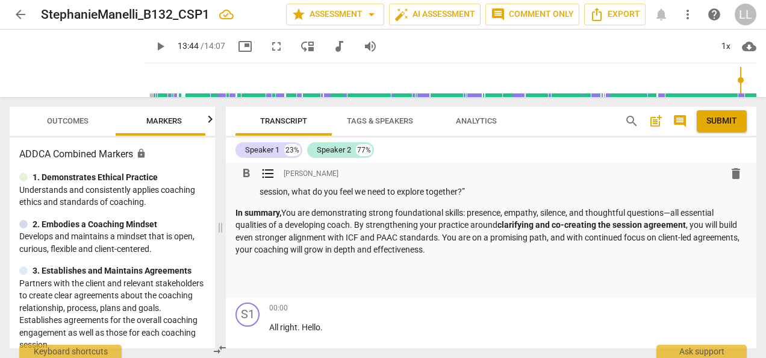
click at [261, 276] on div "Hi [PERSON_NAME], congratulations for completing CPS1! here is my feedback. Ple…" at bounding box center [492, 60] width 512 height 460
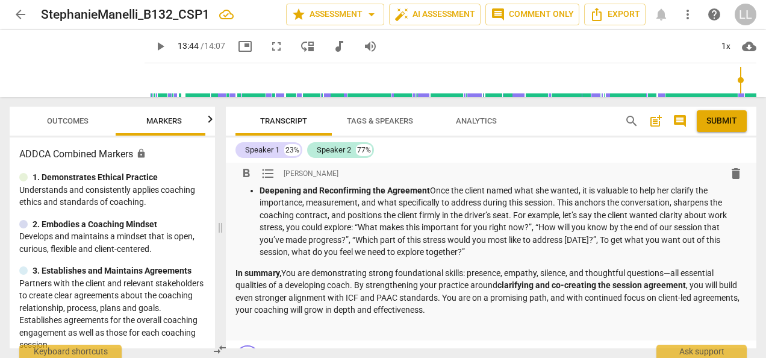
scroll to position [0, 0]
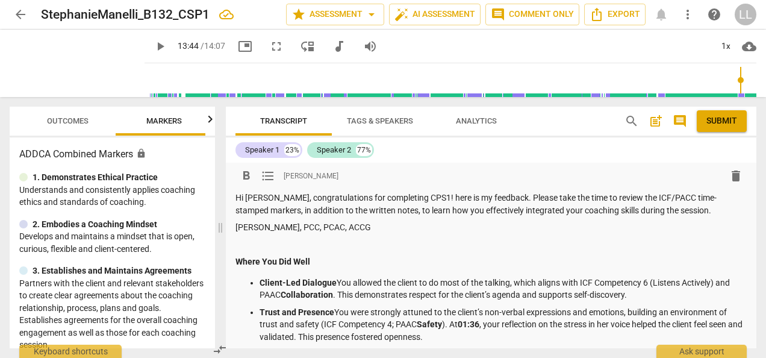
drag, startPoint x: 710, startPoint y: 127, endPoint x: 436, endPoint y: 67, distance: 280.1
click at [710, 127] on button "Submit" at bounding box center [722, 121] width 50 height 22
